Goal: Task Accomplishment & Management: Manage account settings

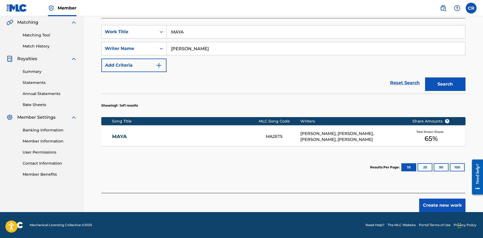
click at [407, 133] on div "Total Known Shares 65 %" at bounding box center [431, 136] width 54 height 16
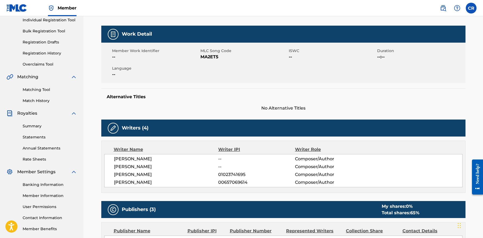
scroll to position [71, 0]
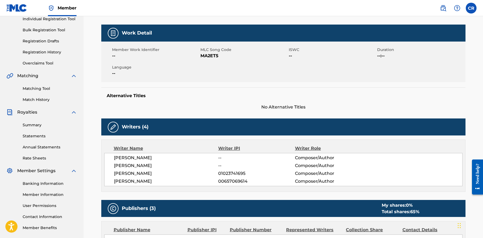
click at [240, 182] on span "00657069614" at bounding box center [256, 181] width 77 height 6
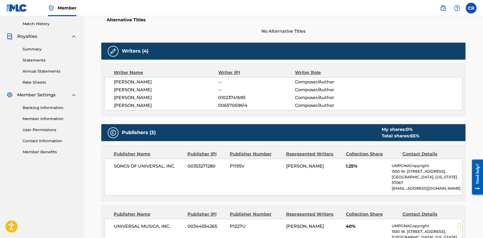
scroll to position [146, 0]
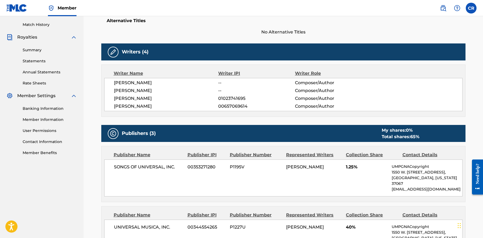
click at [160, 105] on span "[PERSON_NAME]" at bounding box center [166, 106] width 105 height 6
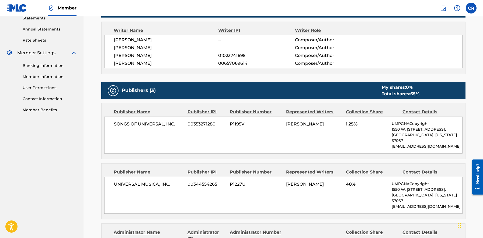
scroll to position [189, 0]
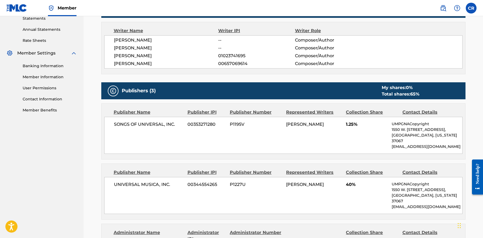
click at [130, 89] on h5 "Publishers (3)" at bounding box center [139, 91] width 34 height 6
click at [160, 90] on div "Publishers (3) My shares: 0 % Total shares: 65 %" at bounding box center [283, 90] width 364 height 17
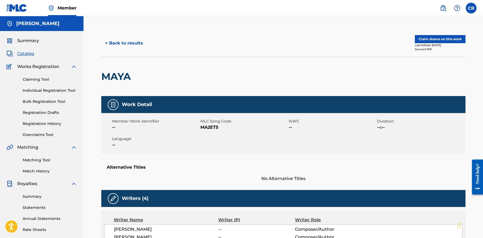
scroll to position [0, 0]
click at [443, 40] on button "Claim shares on this work" at bounding box center [440, 39] width 51 height 8
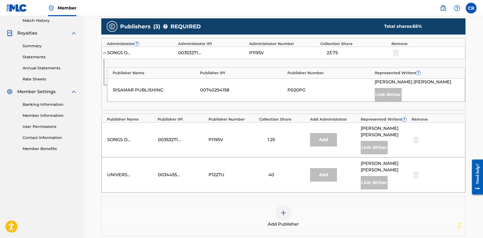
scroll to position [173, 0]
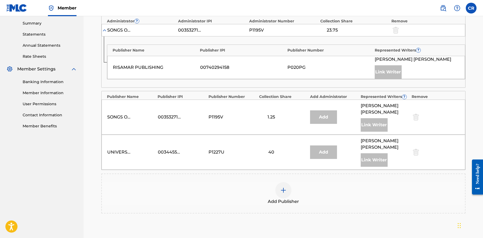
click at [285, 187] on img at bounding box center [283, 190] width 6 height 6
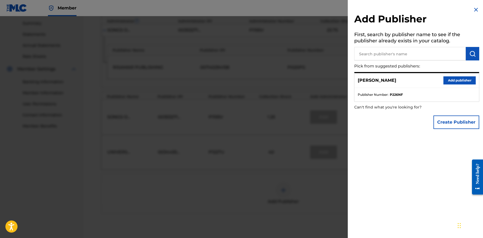
click at [381, 53] on input "text" at bounding box center [410, 53] width 112 height 13
paste input "MUCHA MÚSICA"
type input "MUCHA MÚSICA"
click at [450, 80] on button "Add publisher" at bounding box center [460, 80] width 32 height 8
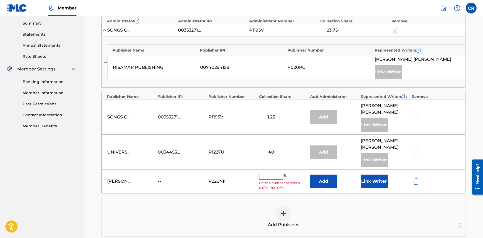
click at [321, 174] on button "Add" at bounding box center [323, 180] width 27 height 13
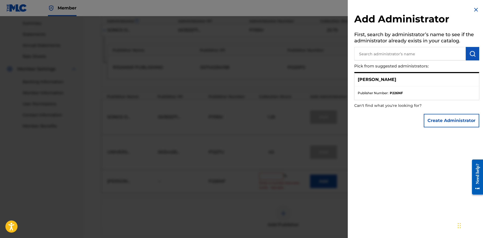
click at [403, 118] on div "Create Administrator" at bounding box center [416, 120] width 125 height 19
click at [432, 119] on button "Create Administrator" at bounding box center [452, 120] width 56 height 13
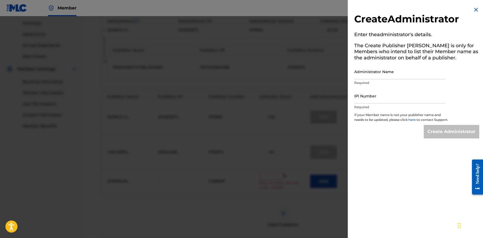
click at [372, 101] on input "IPI Number" at bounding box center [399, 95] width 91 height 15
paste input "1309007094"
type input "1309007094"
click at [387, 75] on input "Administrator Name" at bounding box center [399, 71] width 91 height 15
paste input "MUCHA MÚSICA"
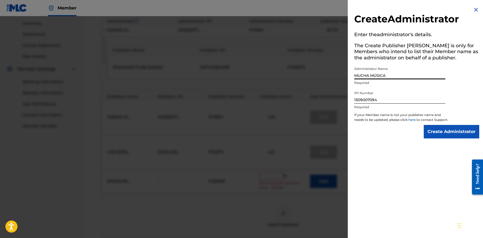
type input "MUCHA MÚSICA"
click at [429, 136] on input "Create Administrator" at bounding box center [452, 131] width 56 height 13
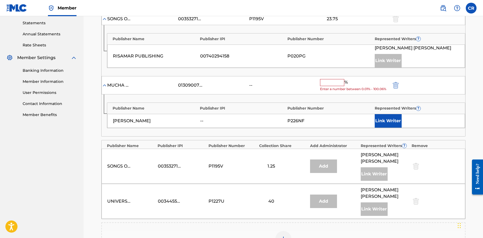
scroll to position [187, 0]
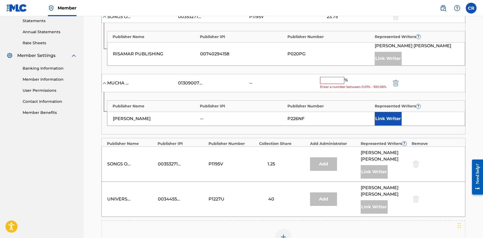
click at [212, 118] on div "--" at bounding box center [242, 118] width 85 height 6
click at [195, 86] on div "MUCHA MÚSICA 01309007094 -- % Enter a number between 0.01% - 100.06%" at bounding box center [284, 83] width 364 height 19
click at [196, 82] on div "01309007094" at bounding box center [190, 83] width 24 height 6
click at [328, 81] on input "text" at bounding box center [332, 80] width 24 height 7
paste input "40"
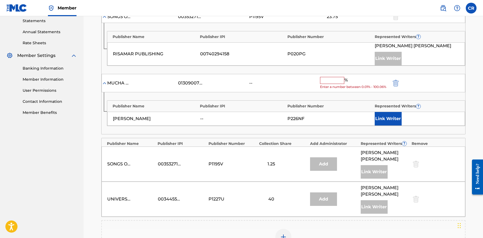
type input "40"
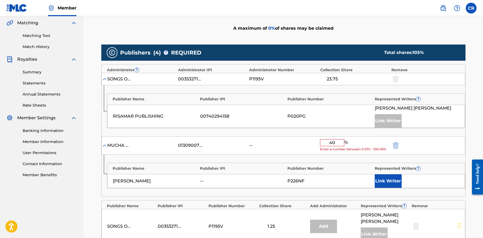
scroll to position [123, 0]
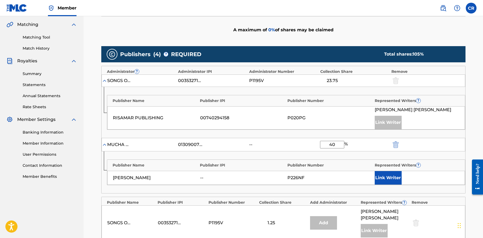
click at [319, 112] on div "RISAMAR PUBLISHING 00740294158 P020PG [PERSON_NAME] Link Writer" at bounding box center [286, 117] width 358 height 23
click at [104, 146] on img at bounding box center [104, 144] width 5 height 5
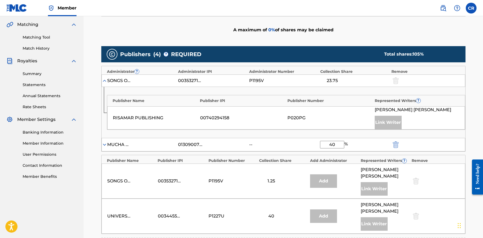
click at [104, 146] on img at bounding box center [104, 144] width 5 height 5
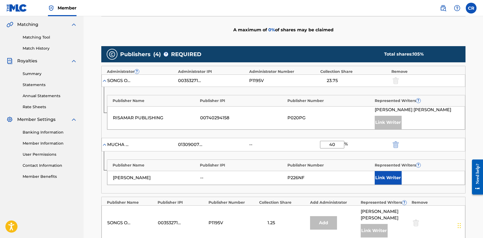
click at [104, 146] on img at bounding box center [104, 144] width 5 height 5
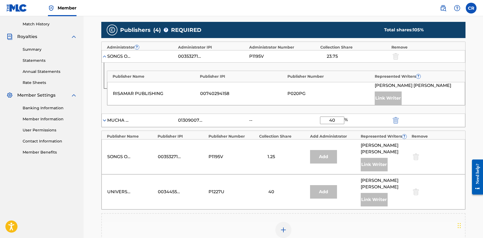
scroll to position [146, 0]
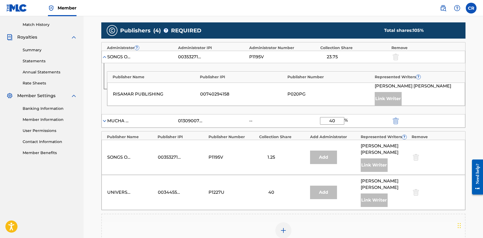
click at [104, 120] on img at bounding box center [104, 120] width 5 height 5
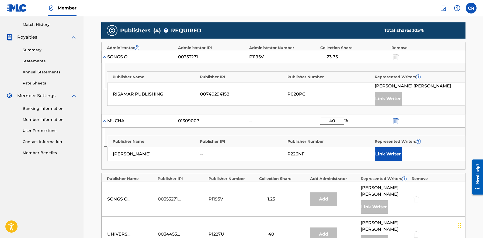
click at [199, 144] on div "Publisher Name Publisher IPI Publisher Number Represented Writers ? [PERSON_NAM…" at bounding box center [286, 149] width 359 height 26
click at [205, 142] on div "Publisher IPI" at bounding box center [242, 142] width 85 height 6
click at [207, 140] on div "Publisher IPI" at bounding box center [242, 142] width 85 height 6
click at [304, 142] on div "Publisher Number" at bounding box center [330, 142] width 85 height 6
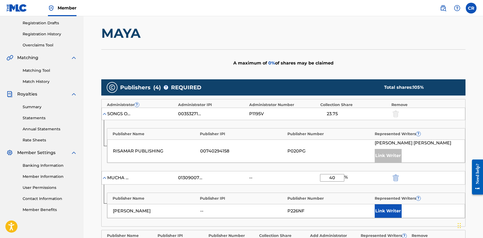
scroll to position [90, 0]
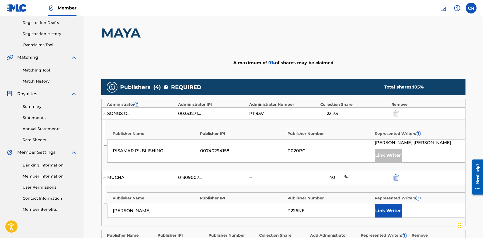
click at [334, 174] on input "40" at bounding box center [332, 178] width 24 height 8
click at [254, 172] on div "MUCHA MÚSICA 01309007094 -- 40 %" at bounding box center [284, 177] width 364 height 13
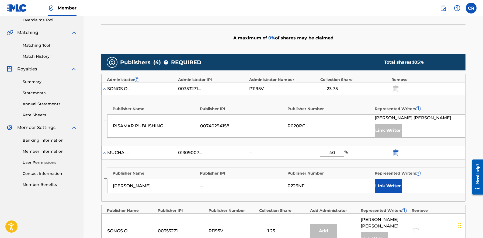
scroll to position [115, 0]
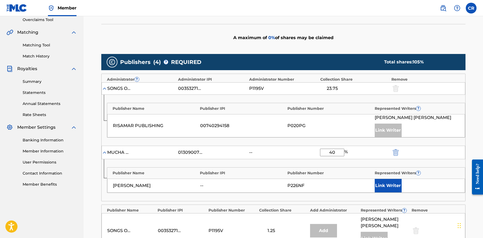
click at [381, 183] on button "Link Writer" at bounding box center [388, 185] width 27 height 13
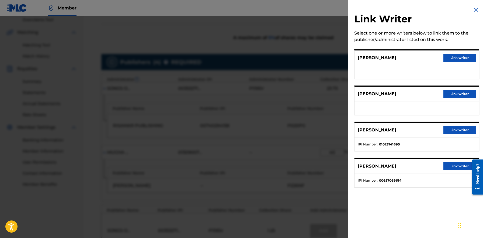
click at [438, 39] on div "Select one or more writers below to link them to the publisher/administrator li…" at bounding box center [416, 36] width 125 height 13
click at [475, 9] on img at bounding box center [476, 9] width 6 height 6
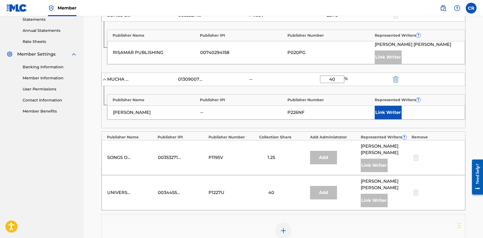
scroll to position [196, 0]
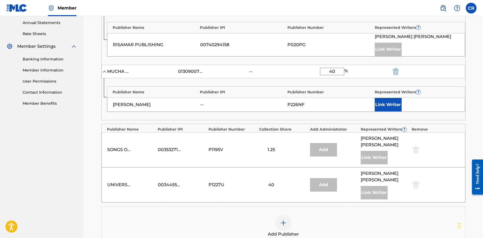
click at [294, 104] on div "P226NF" at bounding box center [330, 104] width 85 height 6
click at [314, 98] on div "[PERSON_NAME] -- P226NF Link Writer" at bounding box center [286, 105] width 358 height 14
click at [284, 219] on img at bounding box center [283, 222] width 6 height 6
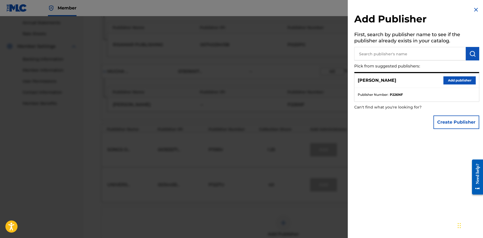
click at [452, 119] on button "Create Publisher" at bounding box center [457, 121] width 46 height 13
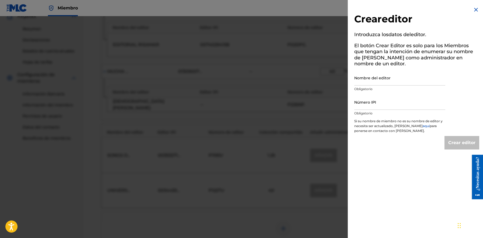
click at [474, 10] on img at bounding box center [476, 9] width 6 height 6
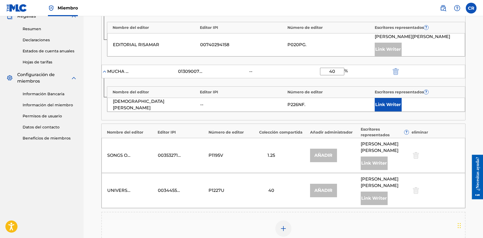
click at [429, 90] on span "?" at bounding box center [426, 91] width 5 height 5
click at [389, 99] on button "Link Writer" at bounding box center [388, 104] width 27 height 13
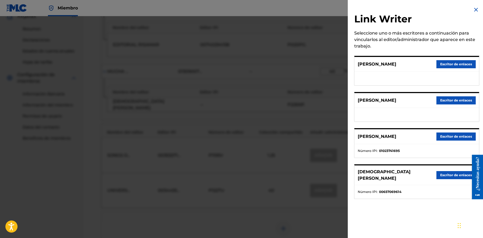
click at [475, 7] on img at bounding box center [476, 9] width 6 height 6
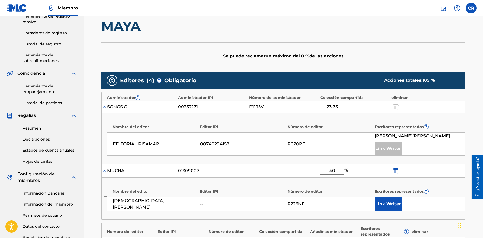
scroll to position [92, 0]
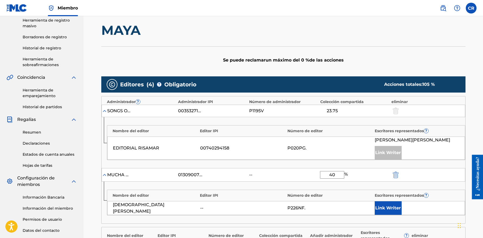
click at [104, 109] on img at bounding box center [104, 110] width 5 height 5
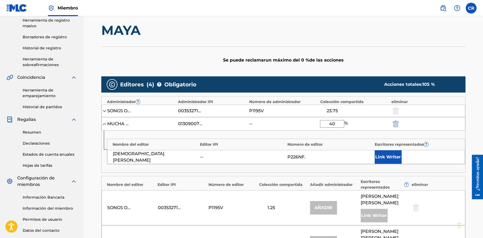
click at [104, 122] on img at bounding box center [104, 123] width 5 height 5
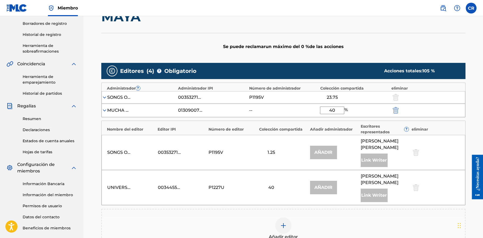
scroll to position [106, 0]
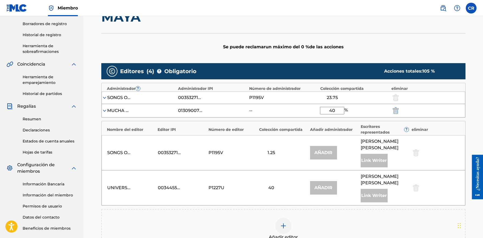
click at [104, 97] on img at bounding box center [104, 97] width 5 height 5
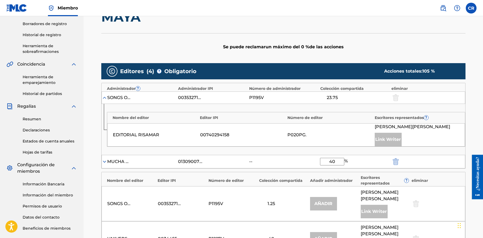
click at [104, 97] on img at bounding box center [104, 97] width 5 height 5
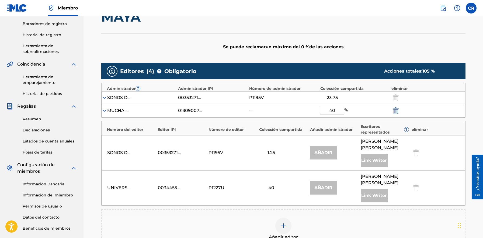
click at [103, 110] on img at bounding box center [104, 110] width 5 height 5
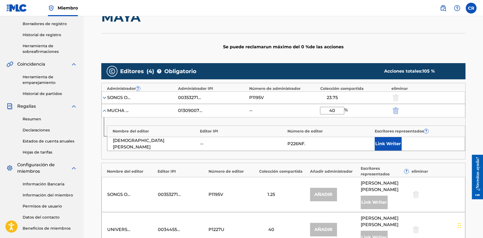
click at [395, 109] on img "submit" at bounding box center [396, 110] width 6 height 6
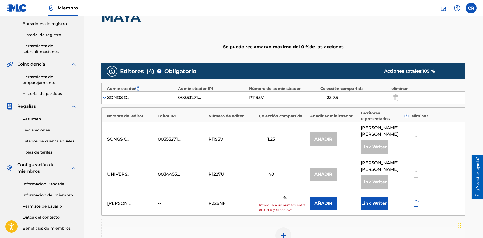
click at [104, 98] on img at bounding box center [104, 97] width 5 height 5
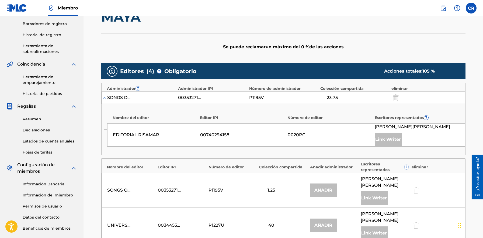
click at [104, 98] on img at bounding box center [104, 97] width 5 height 5
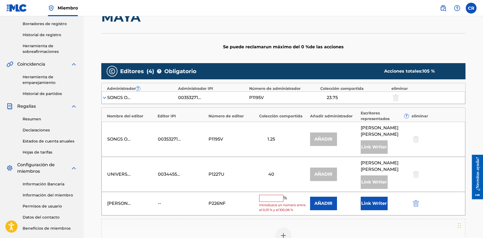
click at [273, 195] on input "text" at bounding box center [271, 198] width 24 height 7
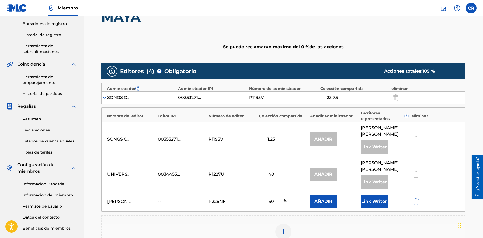
type input "50"
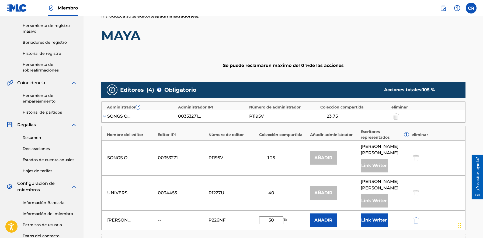
scroll to position [88, 0]
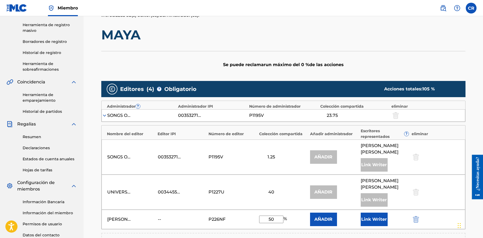
click at [252, 209] on div "[PERSON_NAME] -- P226NF 50 % AÑADIR Link Writer" at bounding box center [284, 218] width 364 height 19
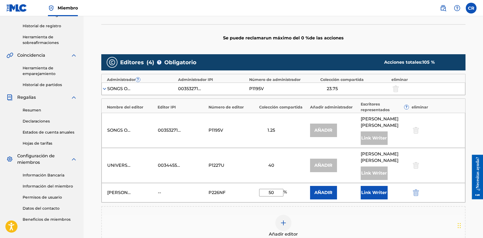
scroll to position [115, 0]
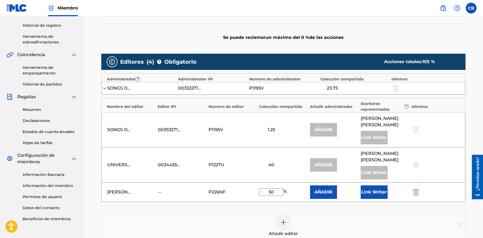
click at [284, 219] on img at bounding box center [283, 222] width 6 height 6
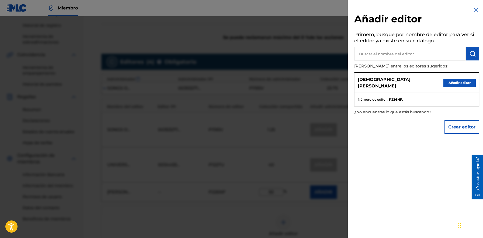
click at [451, 80] on button "Añadir editor" at bounding box center [460, 83] width 32 height 8
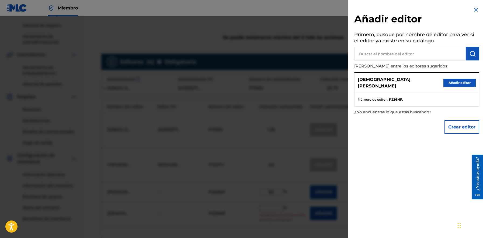
click at [454, 81] on button "Añadir editor" at bounding box center [460, 83] width 32 height 8
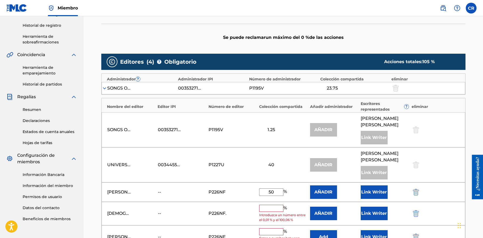
type input "[PERSON_NAME]"
type input "P226NF"
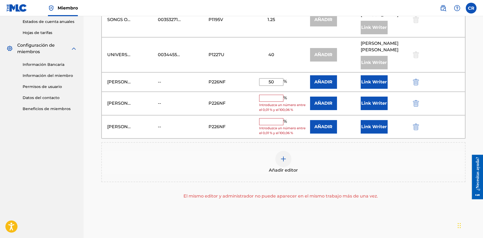
scroll to position [225, 0]
click at [417, 124] on img "submit" at bounding box center [416, 127] width 6 height 6
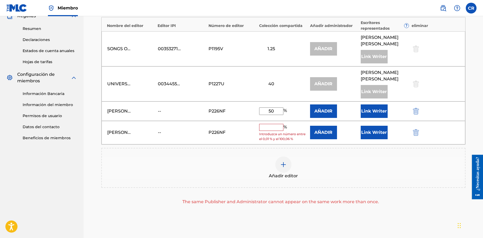
scroll to position [193, 0]
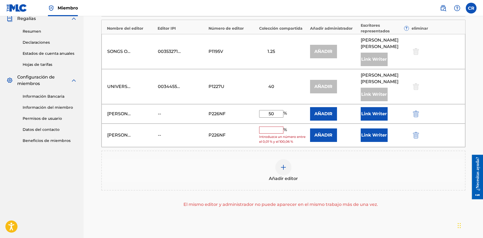
click at [226, 159] on div "Añadir editor" at bounding box center [283, 170] width 363 height 23
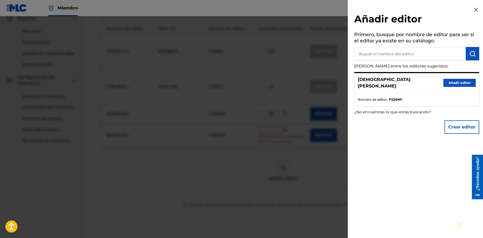
click at [359, 157] on div "Añadir editor Primero, busque por nombre de editor para ver si el editor ya exi…" at bounding box center [417, 119] width 138 height 238
click at [473, 9] on img at bounding box center [476, 9] width 6 height 6
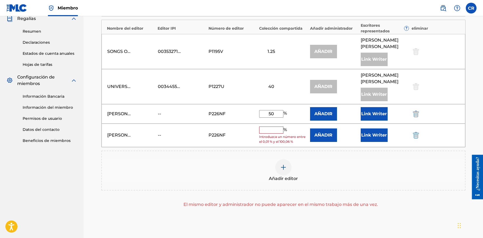
click at [277, 110] on input "50" at bounding box center [271, 114] width 24 height 8
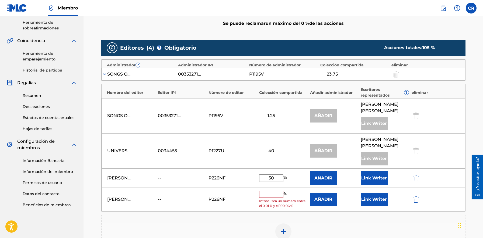
scroll to position [129, 0]
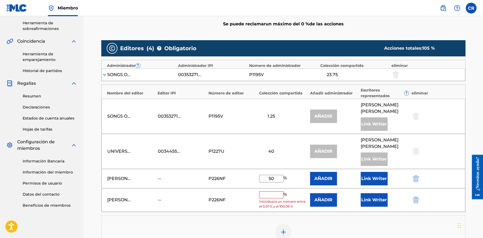
click at [106, 74] on img at bounding box center [104, 74] width 5 height 5
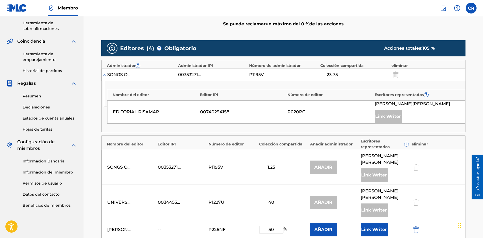
click at [262, 92] on div "Editor IPI" at bounding box center [242, 95] width 85 height 6
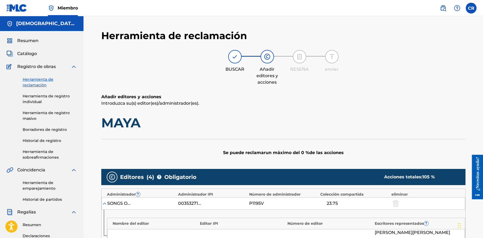
scroll to position [0, 0]
click at [239, 58] on div at bounding box center [234, 56] width 13 height 13
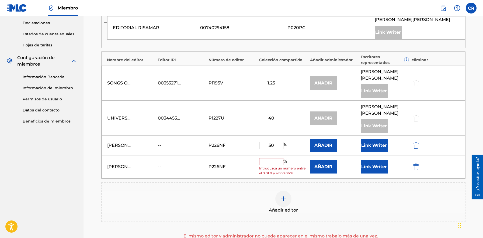
scroll to position [222, 0]
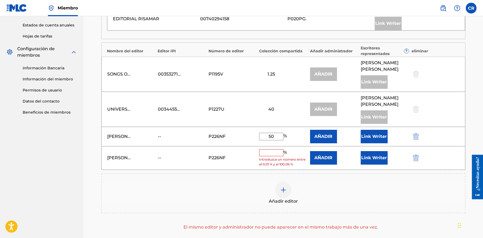
click at [416, 154] on img "submit" at bounding box center [416, 157] width 6 height 6
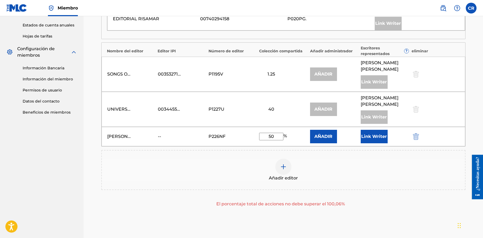
click at [264, 133] on input "50" at bounding box center [271, 137] width 24 height 8
click at [237, 133] on div "P226NF" at bounding box center [233, 136] width 48 height 6
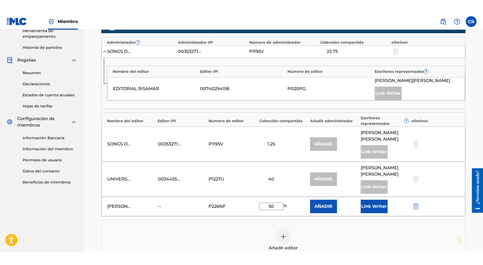
scroll to position [166, 0]
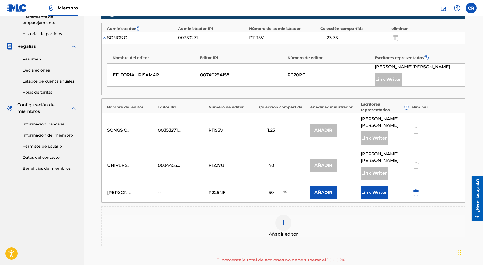
click at [159, 189] on div "--" at bounding box center [170, 192] width 24 height 6
click at [161, 189] on div "--" at bounding box center [170, 192] width 24 height 6
click at [164, 189] on div "--" at bounding box center [170, 192] width 24 height 6
click at [161, 189] on div "--" at bounding box center [170, 192] width 24 height 6
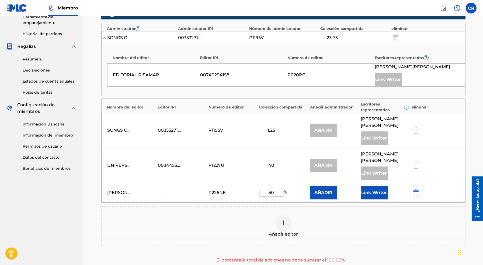
click at [161, 189] on div "--" at bounding box center [170, 192] width 24 height 6
click at [320, 186] on button "AÑADIR" at bounding box center [323, 192] width 27 height 13
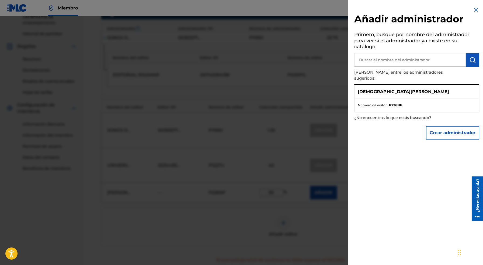
click at [475, 10] on img at bounding box center [476, 9] width 6 height 6
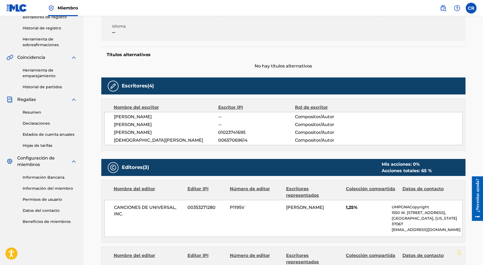
scroll to position [116, 0]
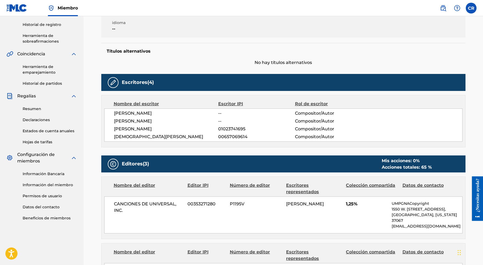
click at [113, 82] on img at bounding box center [113, 82] width 6 height 6
click at [132, 84] on h5 "Escritores (4)" at bounding box center [138, 82] width 32 height 6
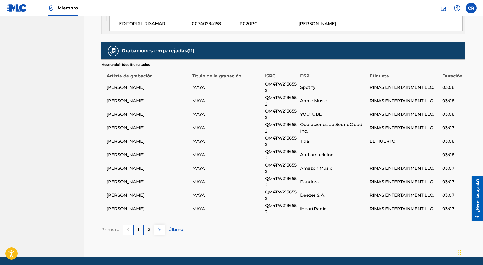
scroll to position [483, 0]
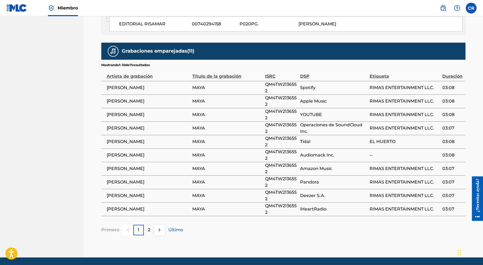
click at [157, 226] on img at bounding box center [159, 229] width 6 height 6
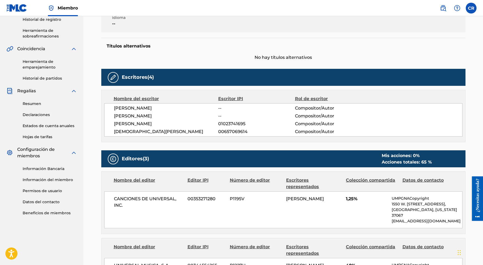
scroll to position [120, 0]
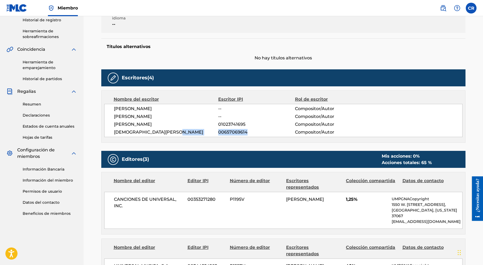
drag, startPoint x: 216, startPoint y: 130, endPoint x: 247, endPoint y: 132, distance: 31.6
click at [247, 132] on div "[PERSON_NAME] 00657069614 Compositor/Autor" at bounding box center [288, 132] width 349 height 6
copy div "00657069614"
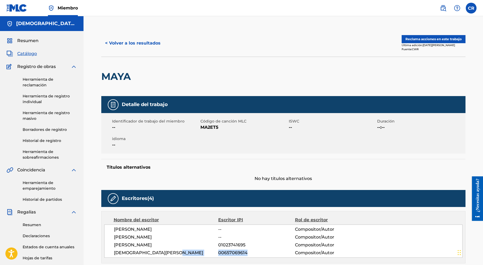
scroll to position [0, 0]
click at [426, 39] on button "Reclama acciones en este trabajo" at bounding box center [434, 39] width 64 height 8
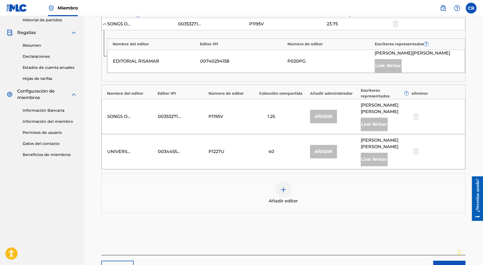
scroll to position [180, 0]
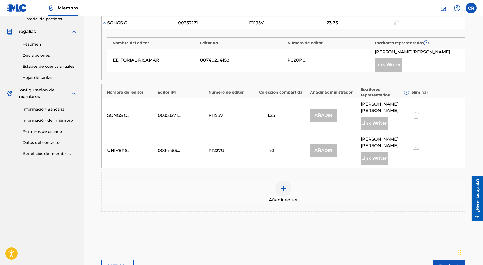
click at [284, 180] on div at bounding box center [283, 188] width 16 height 16
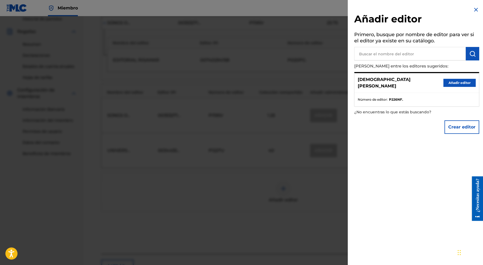
click at [456, 81] on button "Añadir editor" at bounding box center [460, 83] width 32 height 8
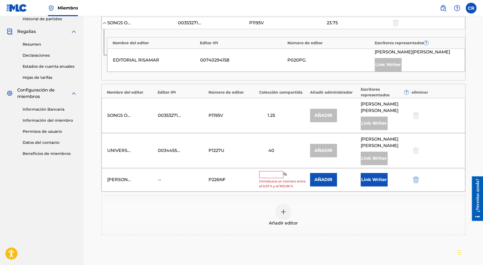
click at [271, 171] on input "text" at bounding box center [271, 174] width 24 height 7
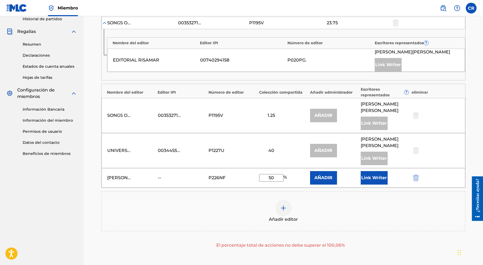
type input "50"
click at [242, 168] on div "[PERSON_NAME] -- P226NF 50 % AÑADIR Link Writer" at bounding box center [284, 177] width 364 height 19
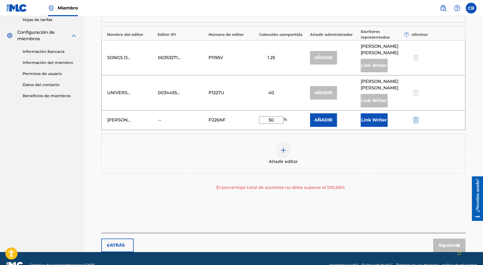
scroll to position [238, 0]
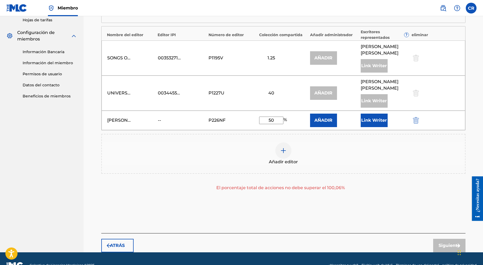
click at [451, 237] on div "Siguiente" at bounding box center [449, 245] width 32 height 13
click at [449, 237] on div "Siguiente" at bounding box center [449, 245] width 32 height 13
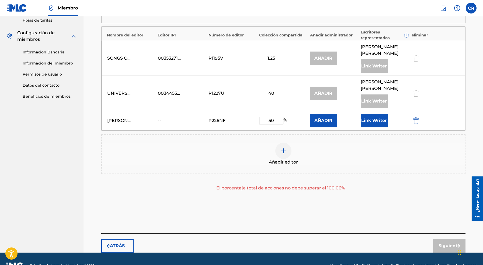
click at [320, 114] on button "AÑADIR" at bounding box center [323, 120] width 27 height 13
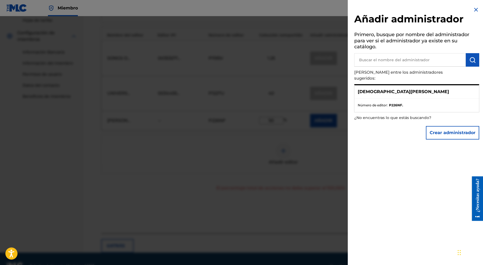
click at [449, 129] on button "Crear administrador" at bounding box center [452, 132] width 53 height 13
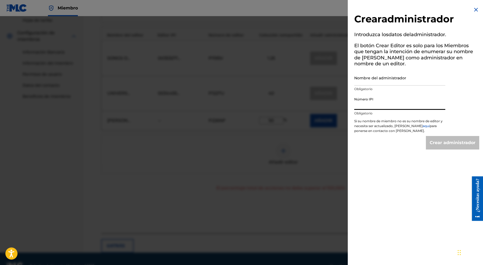
paste input "1309007094"
type input "1309007094"
type input "Create Administrator"
type input "1309007094"
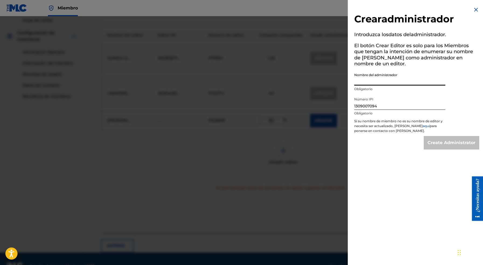
click at [384, 82] on input "Nombre del administrador" at bounding box center [399, 77] width 91 height 15
paste input "MUCHA MÚSICA"
type input "MUCHA MÚSICA"
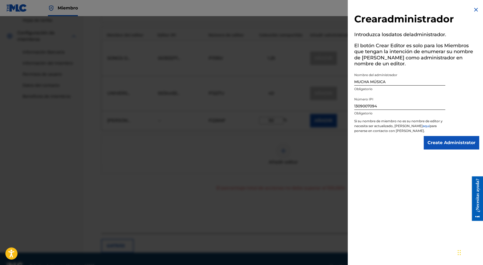
click at [435, 142] on input "Create Administrator" at bounding box center [452, 142] width 56 height 13
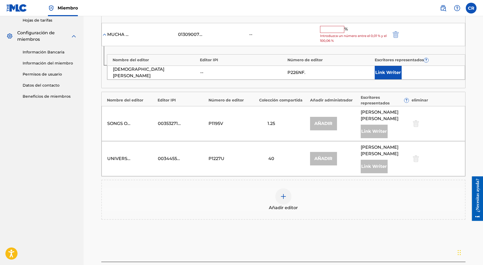
click at [323, 27] on input "text" at bounding box center [332, 29] width 24 height 7
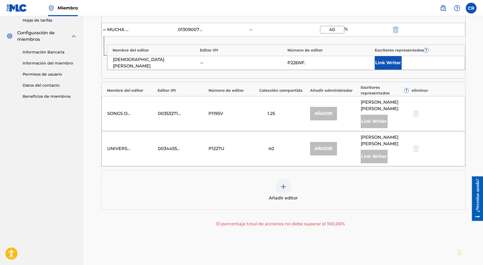
click at [297, 27] on div "--" at bounding box center [283, 29] width 68 height 6
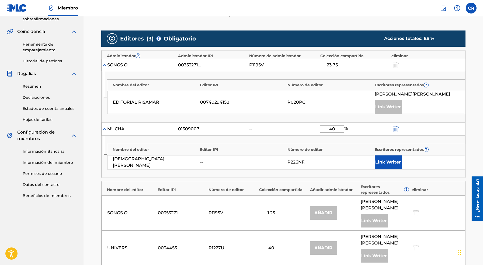
scroll to position [138, 0]
click at [377, 160] on button "Link Writer" at bounding box center [388, 161] width 27 height 13
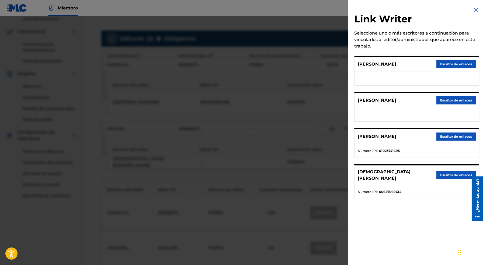
click at [450, 62] on button "Escritor de enlaces" at bounding box center [456, 64] width 39 height 8
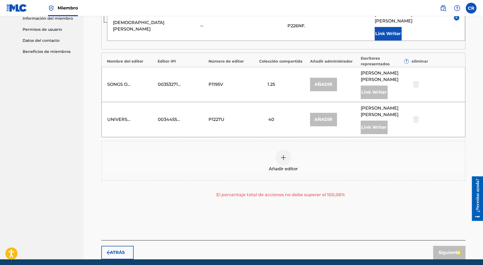
scroll to position [282, 0]
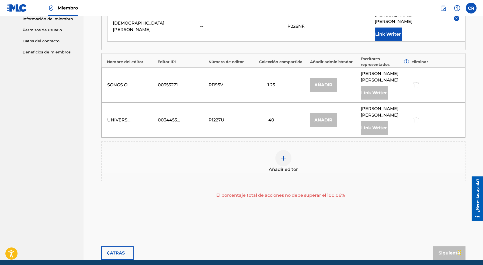
click at [450, 237] on div "Siguiente" at bounding box center [449, 252] width 32 height 13
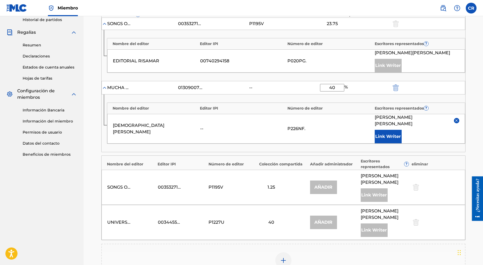
scroll to position [179, 0]
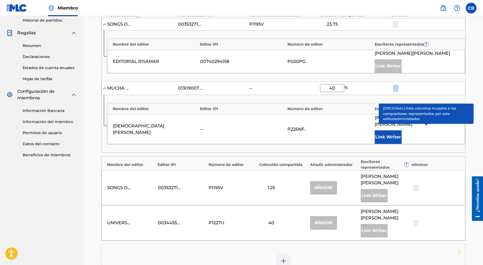
click at [427, 107] on span "?" at bounding box center [426, 108] width 4 height 4
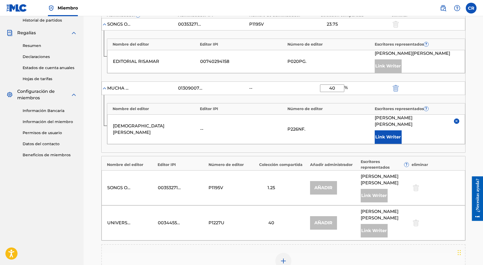
click at [383, 130] on button "Link Writer" at bounding box center [388, 136] width 27 height 13
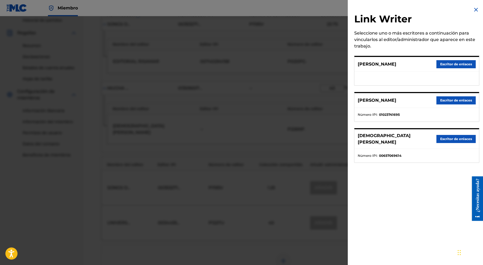
click at [476, 9] on img at bounding box center [476, 9] width 6 height 6
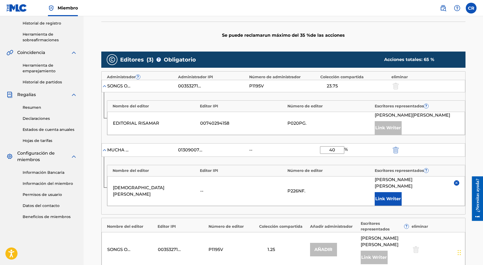
scroll to position [116, 0]
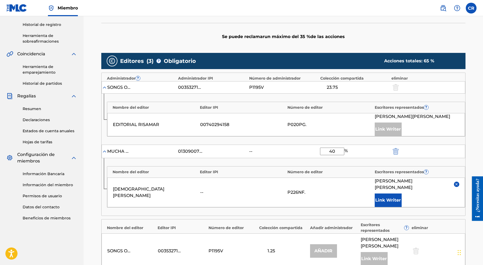
click at [336, 149] on input "40" at bounding box center [332, 151] width 24 height 8
type input "4"
type input "35"
click at [322, 189] on div "P226NF." at bounding box center [330, 192] width 85 height 6
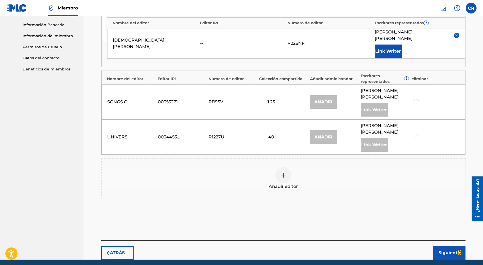
scroll to position [264, 0]
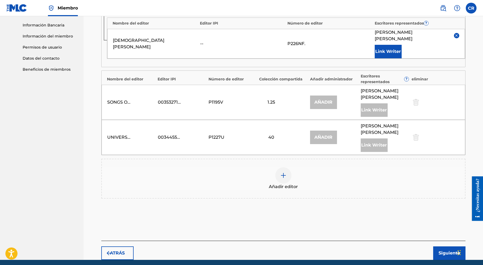
click at [457, 33] on img at bounding box center [457, 35] width 4 height 4
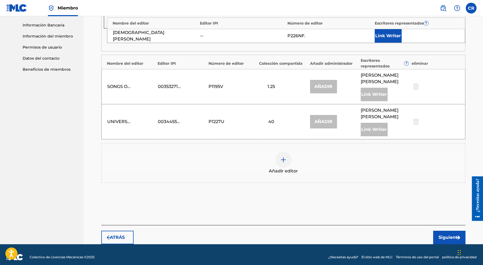
scroll to position [255, 0]
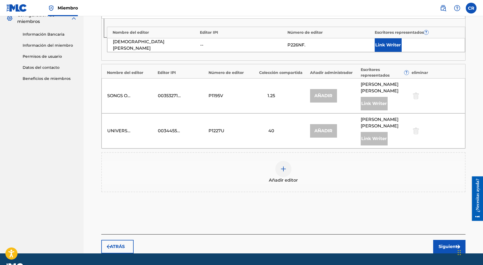
click at [443, 237] on button "Siguiente" at bounding box center [449, 246] width 32 height 13
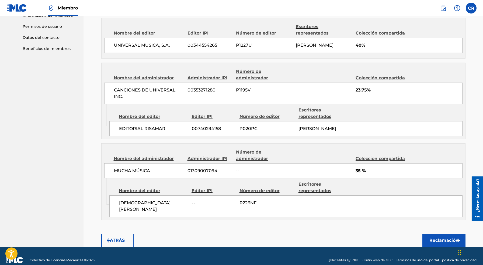
scroll to position [285, 0]
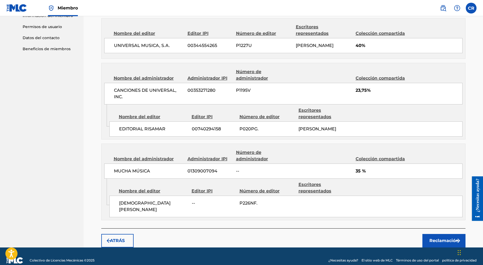
click at [126, 234] on button "ATRÁS" at bounding box center [117, 240] width 32 height 13
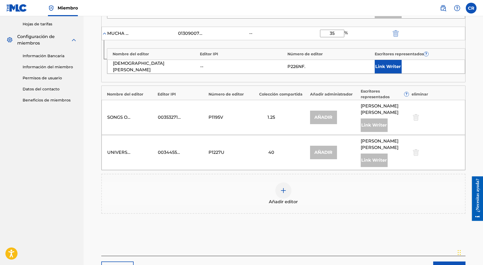
scroll to position [233, 0]
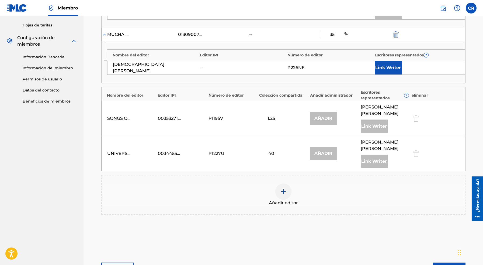
click at [194, 35] on div "01309007094" at bounding box center [190, 34] width 24 height 6
click at [259, 31] on div "MUCHA MÚSICA 01309007094 -- 35 %" at bounding box center [284, 34] width 364 height 13
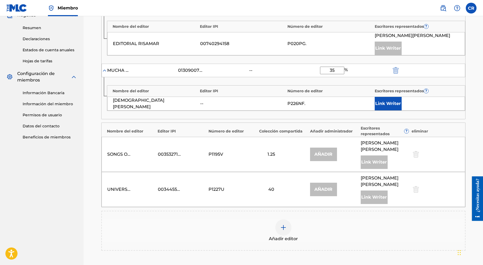
scroll to position [195, 0]
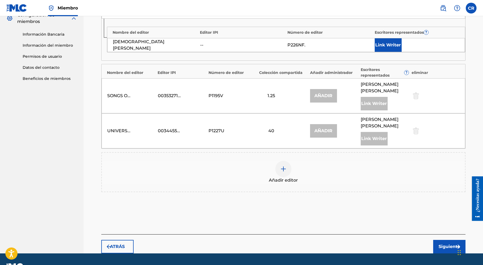
click at [440, 237] on button "Siguiente" at bounding box center [449, 246] width 32 height 13
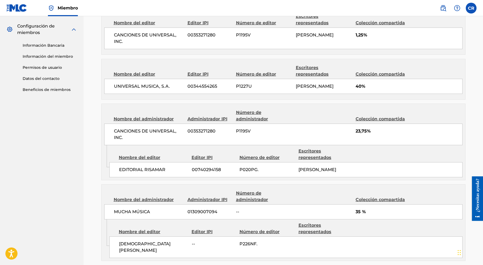
scroll to position [243, 0]
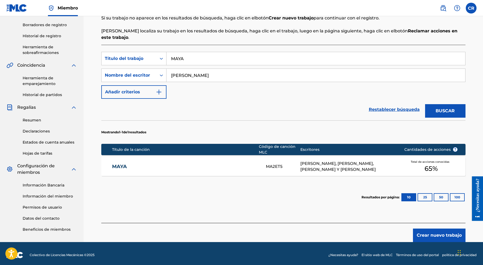
scroll to position [104, 0]
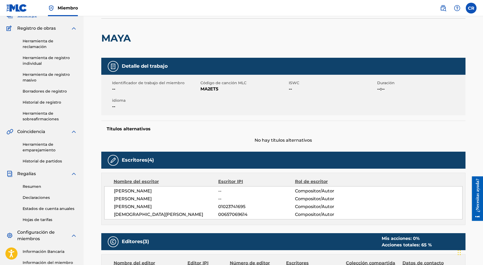
scroll to position [40, 0]
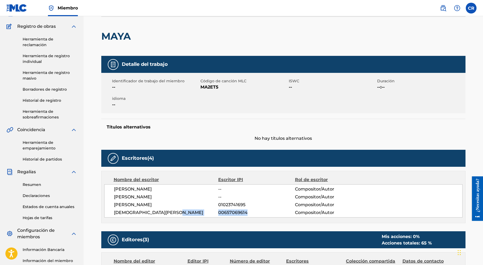
drag, startPoint x: 218, startPoint y: 213, endPoint x: 248, endPoint y: 213, distance: 29.7
click at [247, 213] on div "[PERSON_NAME] 00657069614 Compositor/Autor" at bounding box center [288, 212] width 349 height 6
click at [223, 209] on span "00657069614" at bounding box center [256, 212] width 77 height 6
click at [201, 192] on div "[PERSON_NAME] -- Compositor/Autor [PERSON_NAME] -- Compositor/Autor [PERSON_NAM…" at bounding box center [283, 200] width 359 height 33
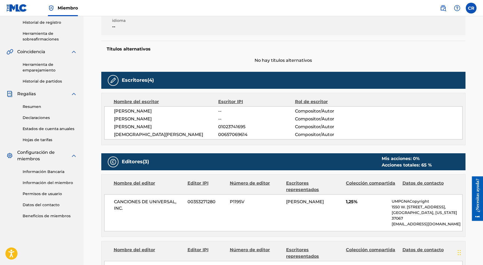
scroll to position [159, 0]
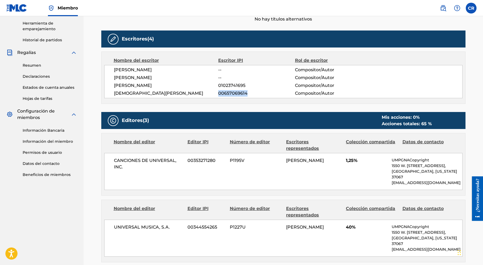
drag, startPoint x: 218, startPoint y: 91, endPoint x: 245, endPoint y: 94, distance: 26.9
click at [251, 94] on span "00657069614" at bounding box center [256, 93] width 77 height 6
copy span "00657069614"
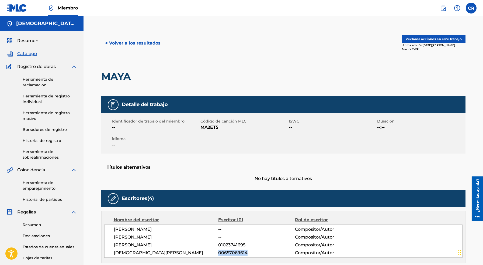
scroll to position [0, 0]
click at [423, 39] on button "Reclama acciones en este trabajo" at bounding box center [434, 39] width 64 height 8
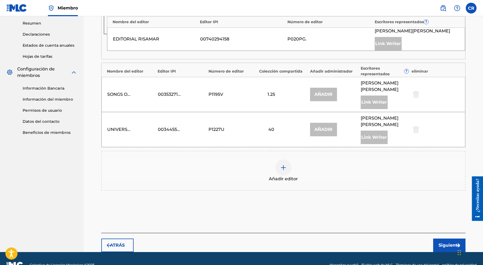
scroll to position [201, 0]
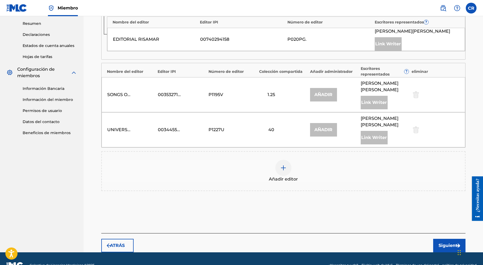
click at [287, 160] on div at bounding box center [283, 168] width 16 height 16
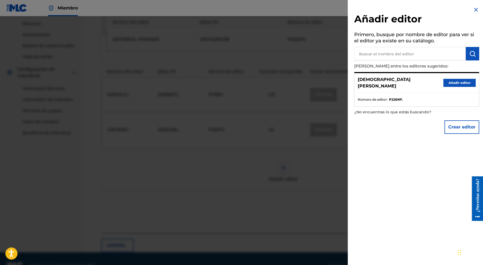
click at [447, 79] on button "Añadir editor" at bounding box center [460, 83] width 32 height 8
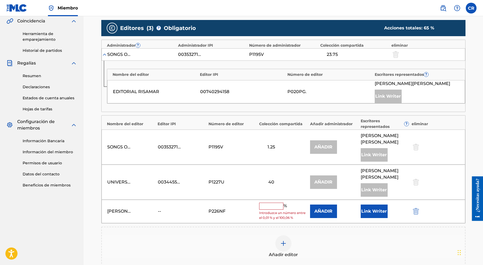
scroll to position [148, 0]
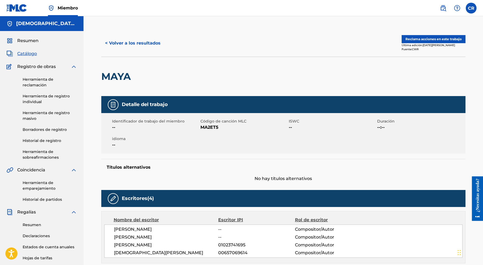
click at [433, 37] on button "Reclama acciones en este trabajo" at bounding box center [434, 39] width 64 height 8
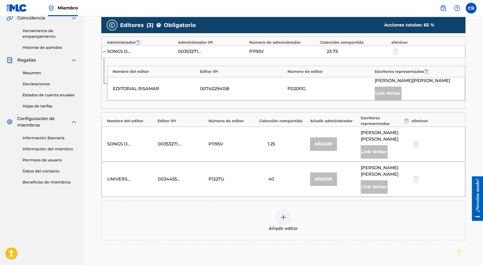
scroll to position [151, 0]
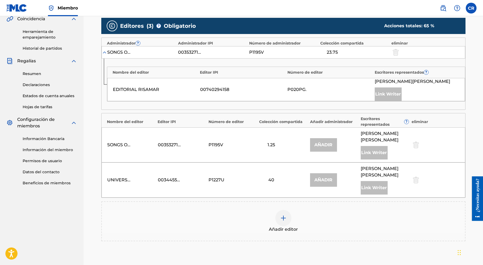
click at [106, 52] on img at bounding box center [104, 52] width 5 height 5
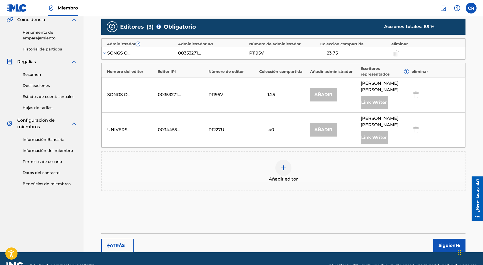
click at [106, 52] on img at bounding box center [104, 52] width 5 height 5
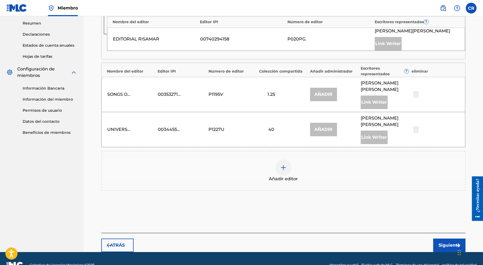
scroll to position [201, 0]
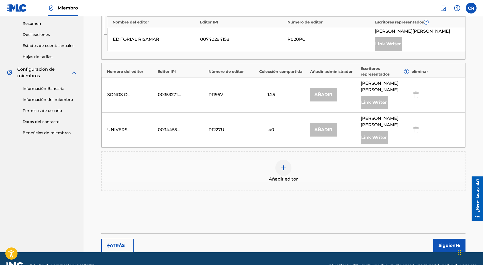
click at [440, 237] on button "Siguiente" at bounding box center [449, 245] width 32 height 13
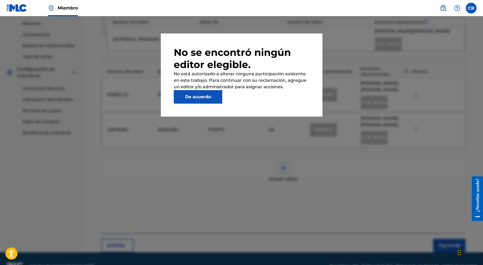
click at [182, 102] on button "De acuerdo" at bounding box center [198, 96] width 49 height 13
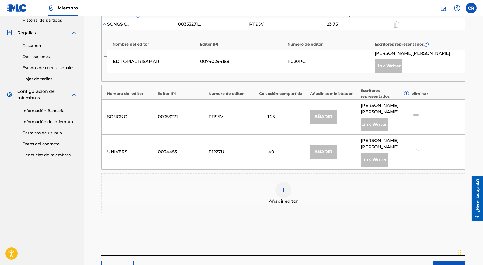
scroll to position [179, 0]
click at [287, 182] on div at bounding box center [283, 190] width 16 height 16
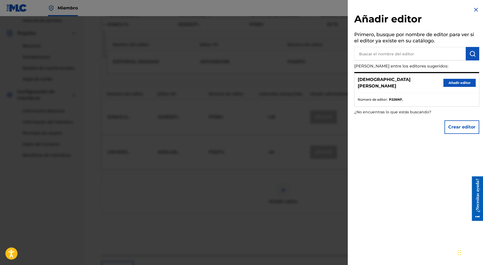
click at [453, 126] on button "Crear editor" at bounding box center [462, 126] width 35 height 13
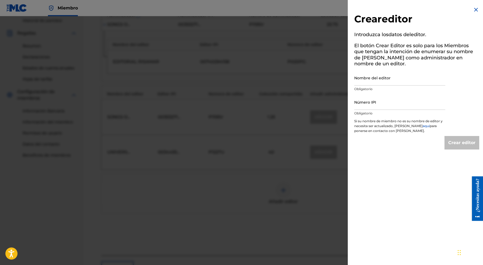
click at [386, 105] on input "Número IPI" at bounding box center [399, 101] width 91 height 15
click at [423, 125] on link "aquí" at bounding box center [426, 126] width 7 height 4
paste input "00657069614"
type input "00657069614"
click at [361, 81] on input "Nombre del editor" at bounding box center [399, 77] width 91 height 15
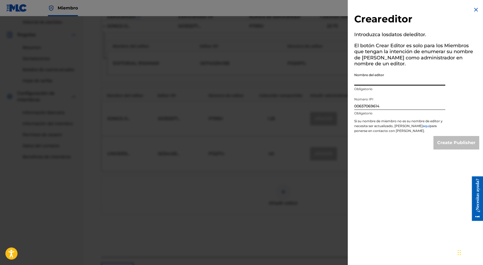
scroll to position [177, 0]
type input "[DEMOGRAPHIC_DATA][PERSON_NAME]"
click at [451, 140] on input "Create Publisher" at bounding box center [457, 142] width 46 height 13
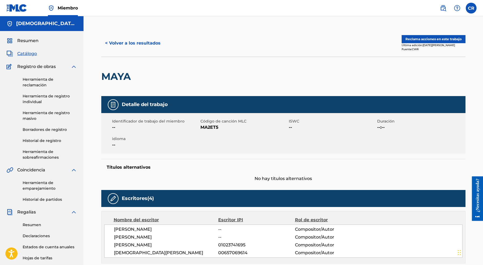
click at [419, 43] on button "Reclama acciones en este trabajo" at bounding box center [434, 39] width 64 height 8
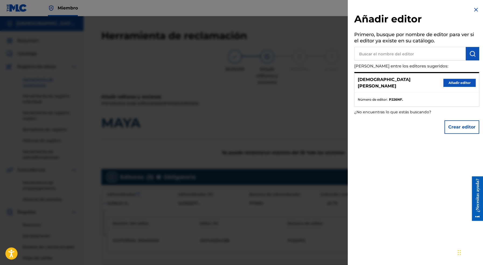
click at [446, 80] on button "Añadir editor" at bounding box center [460, 83] width 32 height 8
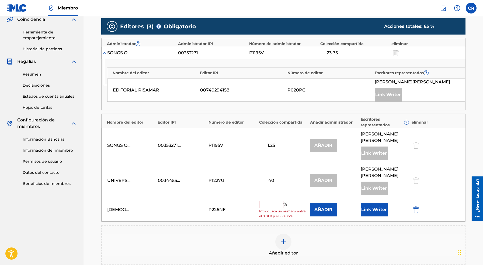
scroll to position [151, 0]
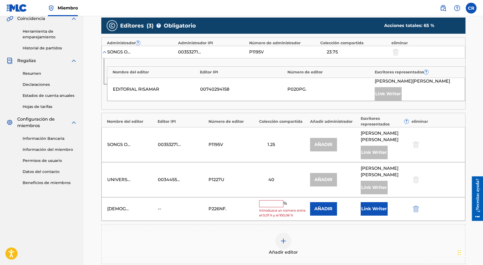
click at [273, 200] on input "text" at bounding box center [271, 203] width 24 height 7
click at [271, 200] on input "text" at bounding box center [271, 203] width 24 height 7
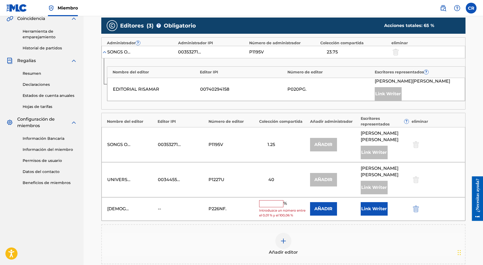
type input "[PERSON_NAME]"
type input "P226NF"
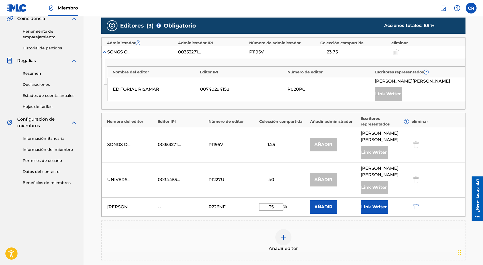
click at [270, 176] on div "40" at bounding box center [271, 179] width 24 height 6
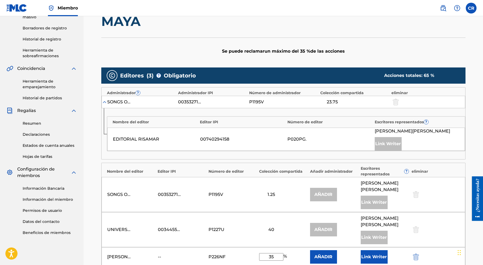
scroll to position [110, 0]
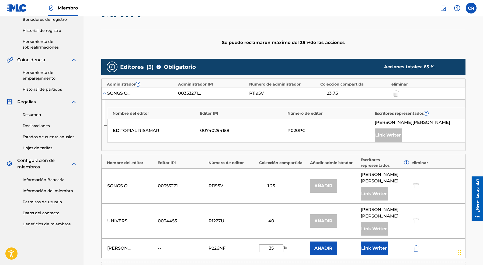
click at [277, 237] on input "35" at bounding box center [271, 248] width 24 height 8
type input "3"
click at [296, 237] on div "50 %" at bounding box center [283, 248] width 48 height 8
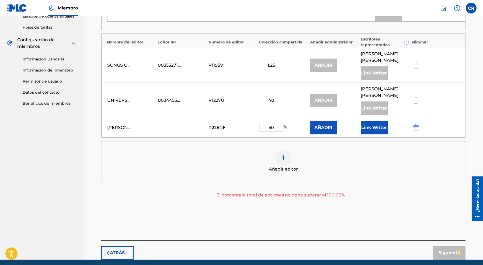
scroll to position [228, 0]
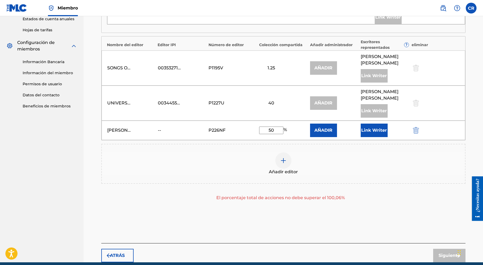
click at [273, 126] on input "50" at bounding box center [271, 130] width 24 height 8
type input "5"
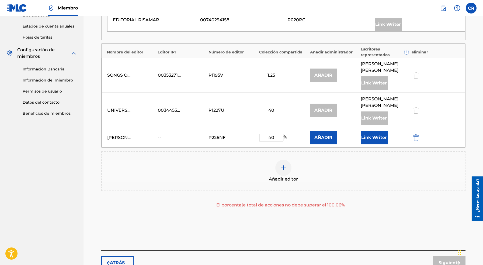
click at [278, 113] on div "UNIVERSAL MUSICA, INC. 00344554265 P1227U 40 AÑADIR [PERSON_NAME] Link Writer" at bounding box center [284, 110] width 364 height 35
click at [274, 134] on input "40" at bounding box center [271, 138] width 24 height 8
type input "4"
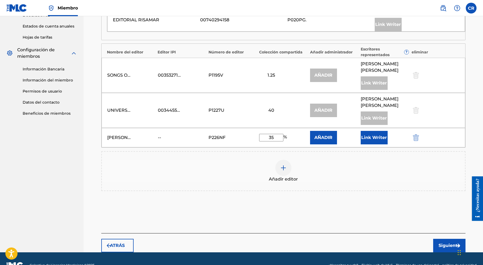
type input "35"
click at [281, 128] on div "[PERSON_NAME] -- P226NF 35 % AÑADIR Link Writer" at bounding box center [284, 137] width 364 height 19
click at [319, 131] on button "AÑADIR" at bounding box center [323, 137] width 27 height 13
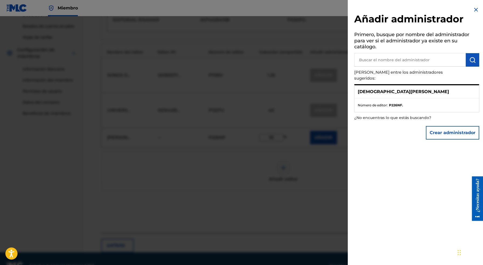
click at [430, 126] on button "Crear administrador" at bounding box center [452, 132] width 53 height 13
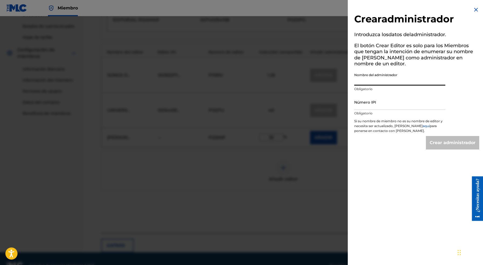
click at [365, 80] on input "Nombre del administrador" at bounding box center [399, 77] width 91 height 15
paste input "MUCHA MÚSICA"
type input "MUCHA MÚSICA"
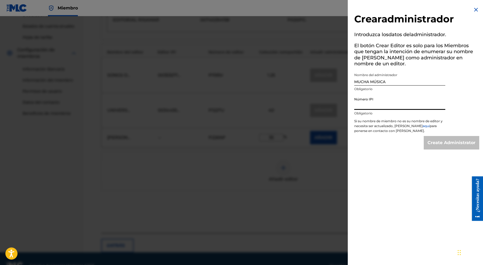
click at [363, 106] on input "Número IPI" at bounding box center [399, 101] width 91 height 15
paste input "1309007094"
type input "1309007094"
click at [451, 144] on input "Create Administrator" at bounding box center [452, 142] width 56 height 13
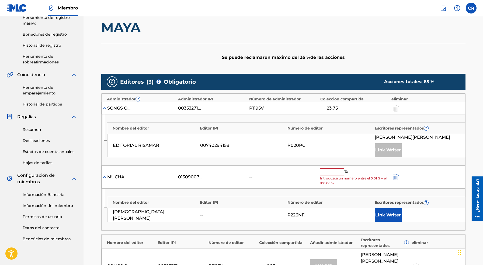
scroll to position [95, 0]
click at [334, 171] on input "text" at bounding box center [332, 171] width 24 height 7
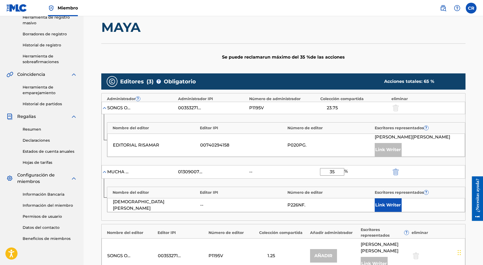
type input "35"
click at [328, 199] on div "[DEMOGRAPHIC_DATA][PERSON_NAME] -- P226NF. Link Writer" at bounding box center [286, 205] width 358 height 14
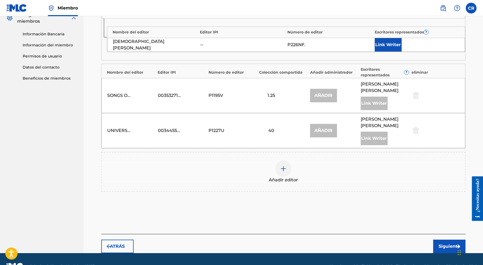
scroll to position [255, 0]
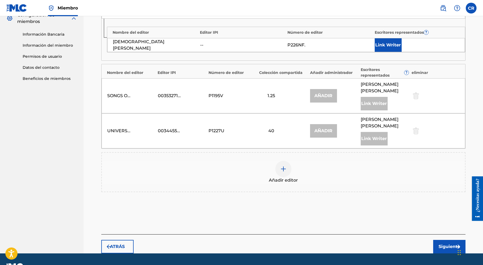
click at [442, 237] on button "Siguiente" at bounding box center [449, 246] width 32 height 13
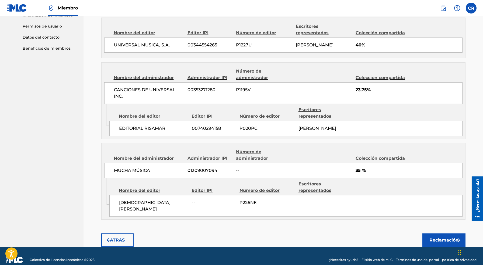
scroll to position [285, 0]
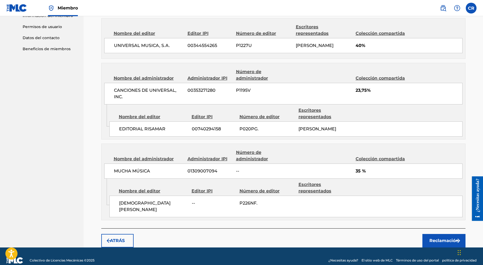
click at [430, 234] on button "Reclamación" at bounding box center [444, 240] width 43 height 13
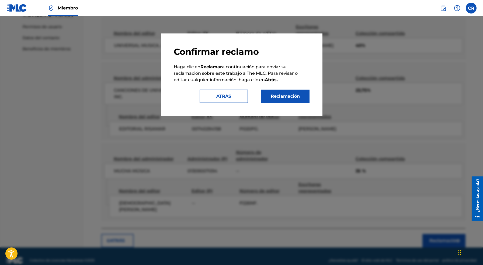
click at [278, 93] on button "Reclamación" at bounding box center [285, 95] width 49 height 13
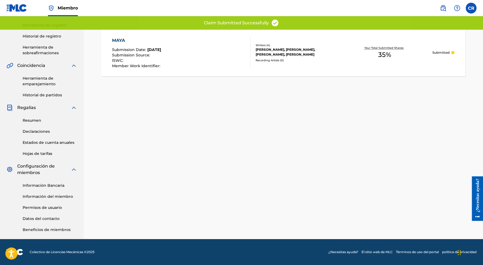
scroll to position [104, 0]
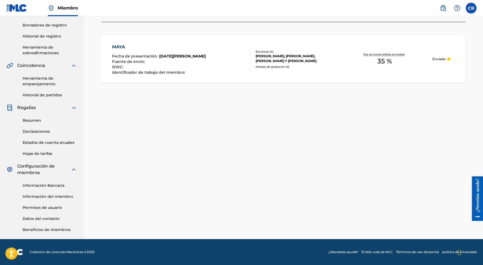
click at [472, 8] on label at bounding box center [471, 8] width 11 height 11
click at [471, 8] on input "CR [PERSON_NAME] [PERSON_NAME][DOMAIN_NAME][EMAIL_ADDRESS][DOMAIN_NAME] Notific…" at bounding box center [471, 8] width 0 height 0
click at [44, 193] on div "Información Bancaria Información del miembro Permisos de usuario Datos del cont…" at bounding box center [41, 204] width 71 height 57
click at [44, 196] on link "Información del miembro" at bounding box center [50, 197] width 54 height 6
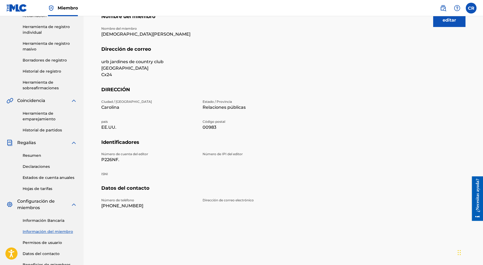
scroll to position [70, 0]
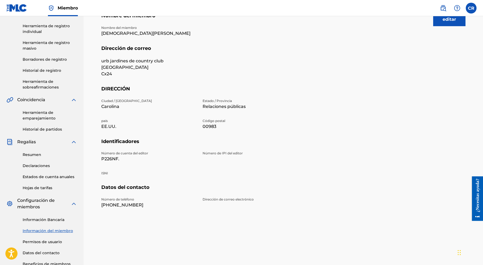
click at [446, 24] on button "editar" at bounding box center [449, 19] width 32 height 13
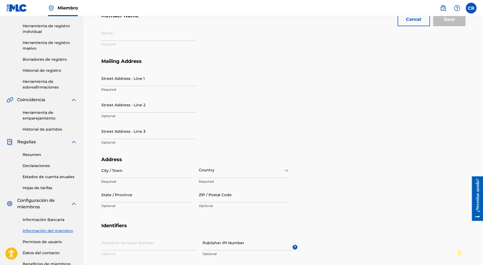
type input "[PERSON_NAME]"
type input "urb jardines de country club [GEOGRAPHIC_DATA]"
type input "cx24"
type input "carolina"
type input "00983"
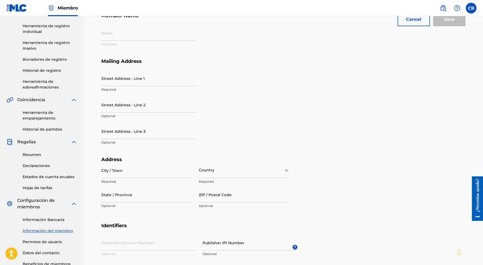
type input "P226NF"
type input "939"
type input "2728660"
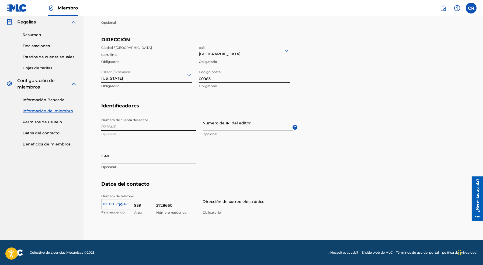
scroll to position [189, 0]
click at [142, 206] on input "939" at bounding box center [143, 201] width 19 height 15
type input "9"
type input "787"
type input "7874617097"
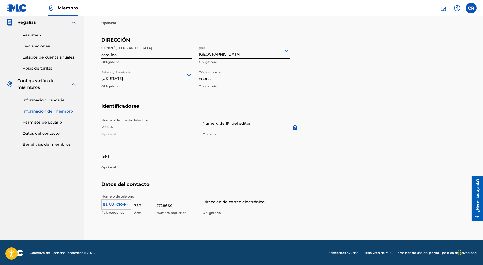
type input "787"
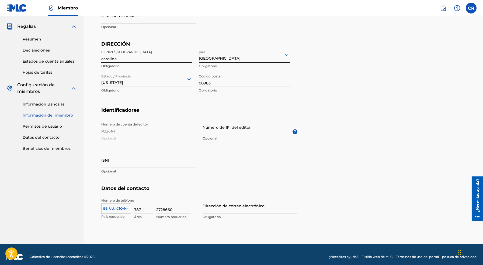
click at [177, 203] on input "2728660" at bounding box center [173, 205] width 35 height 15
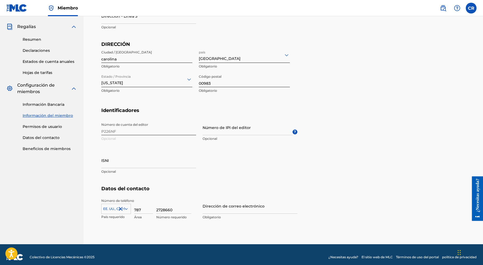
click at [175, 209] on input "2728660" at bounding box center [173, 205] width 35 height 15
type input "2"
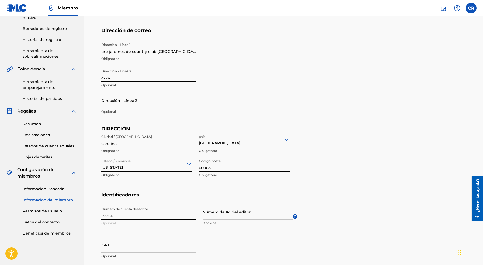
scroll to position [189, 0]
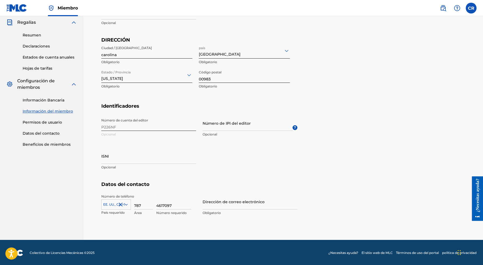
type input "4617097"
click at [237, 126] on input "Número de IPI del editor" at bounding box center [248, 122] width 90 height 15
paste input "1309007094"
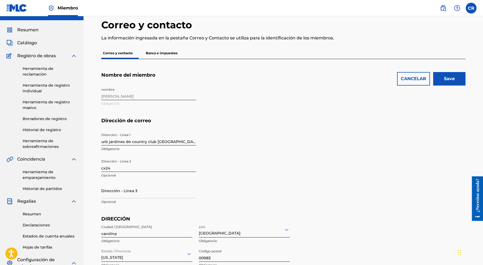
scroll to position [10, 0]
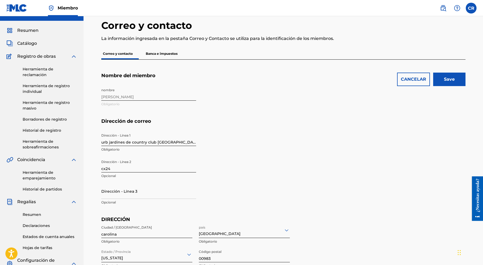
type input "1309007094"
click at [452, 83] on input "Save" at bounding box center [449, 79] width 32 height 13
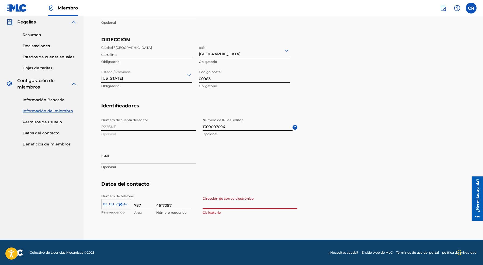
scroll to position [189, 0]
click at [236, 202] on input "Dirección de correo electrónico" at bounding box center [250, 201] width 95 height 15
type input "pa"
type input "[PERSON_NAME][DOMAIN_NAME][EMAIL_ADDRESS][DOMAIN_NAME]"
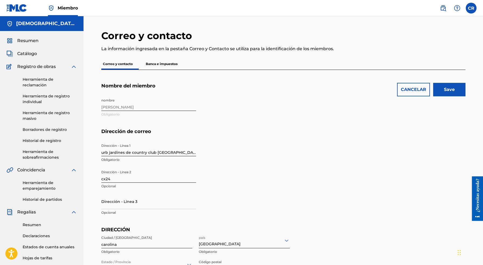
scroll to position [0, 0]
click at [445, 87] on input "Save" at bounding box center [449, 89] width 32 height 13
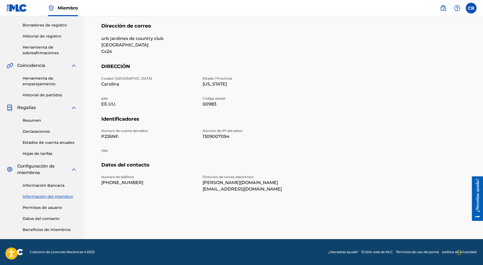
scroll to position [104, 0]
click at [50, 229] on link "Beneficios de miembros" at bounding box center [50, 230] width 54 height 6
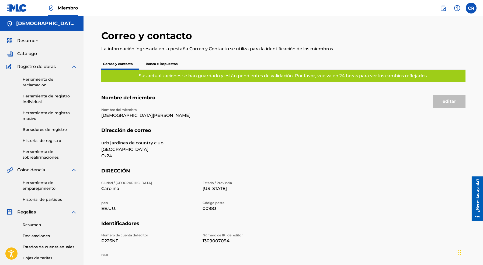
scroll to position [0, 0]
click at [75, 67] on img at bounding box center [74, 66] width 6 height 6
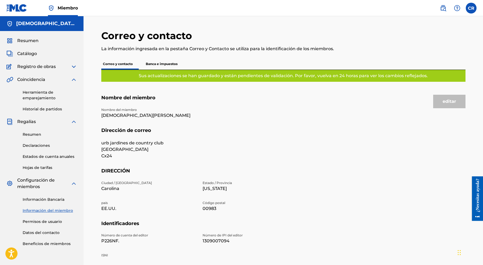
click at [24, 52] on span "Catálogo" at bounding box center [27, 53] width 20 height 6
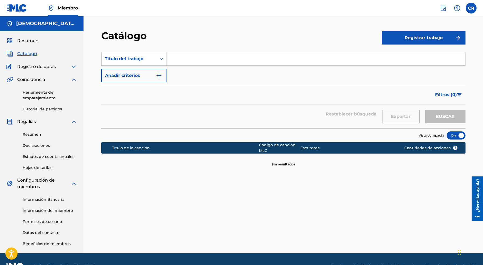
click at [29, 41] on span "Resumen" at bounding box center [27, 40] width 21 height 6
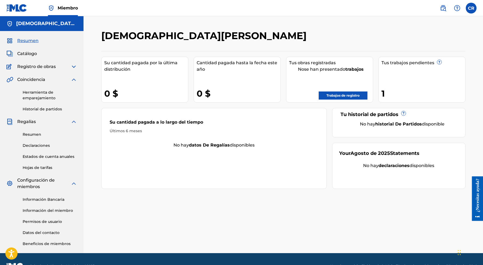
click at [339, 95] on link "Trabajos de registro" at bounding box center [343, 95] width 49 height 8
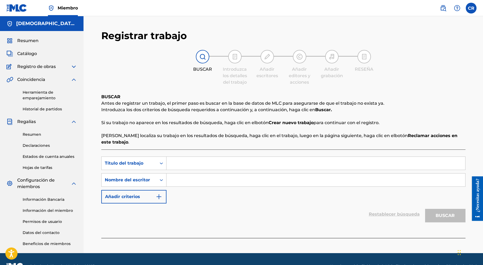
click at [179, 173] on input "Formulario de búsqueda" at bounding box center [316, 179] width 299 height 13
drag, startPoint x: 179, startPoint y: 169, endPoint x: 286, endPoint y: 174, distance: 107.2
click at [286, 174] on input "Pakyman" at bounding box center [316, 179] width 299 height 13
click at [216, 173] on input "Pakyman" at bounding box center [316, 179] width 299 height 13
click at [181, 173] on input "Pakyman" at bounding box center [316, 179] width 299 height 13
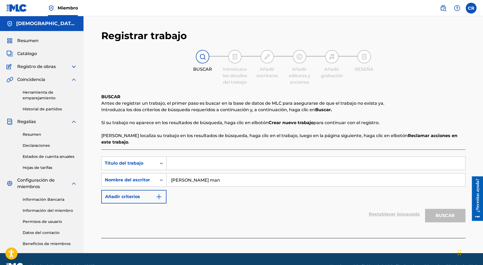
click at [209, 174] on input "[PERSON_NAME] man" at bounding box center [316, 179] width 299 height 13
click at [190, 157] on input "Formulario de búsqueda" at bounding box center [316, 163] width 299 height 13
click at [191, 173] on input "[PERSON_NAME] man" at bounding box center [316, 179] width 299 height 13
type input "P"
type input "[PERSON_NAME]"
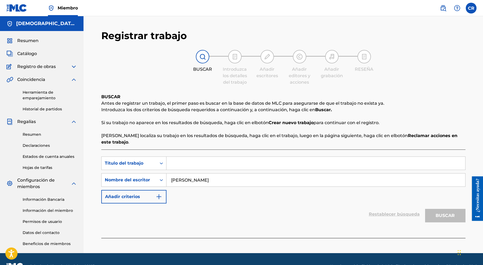
click at [206, 196] on div "SearchWithCriteriad5a5c07e-cb54-4e49-9576-83b9bdb11dd2 Título del trabajo Searc…" at bounding box center [283, 179] width 364 height 47
click at [174, 157] on input "Formulario de búsqueda" at bounding box center [316, 163] width 299 height 13
drag, startPoint x: 175, startPoint y: 152, endPoint x: 383, endPoint y: 219, distance: 218.3
click at [383, 219] on div "SearchWithCriteriad5a5c07e-cb54-4e49-9576-83b9bdb11dd2 Título del trabajo origa…" at bounding box center [283, 193] width 364 height 88
click at [225, 159] on input "origami" at bounding box center [316, 163] width 299 height 13
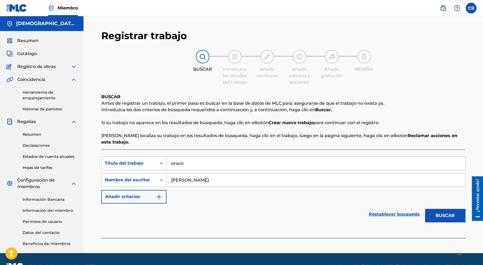
type input "oriani"
click at [450, 210] on button "BUSCAR" at bounding box center [445, 215] width 40 height 13
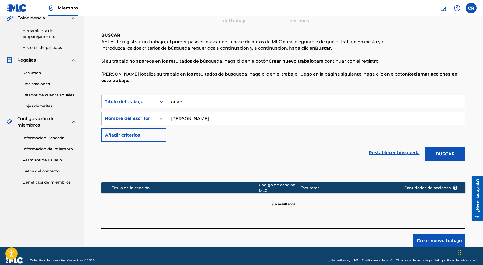
scroll to position [48, 0]
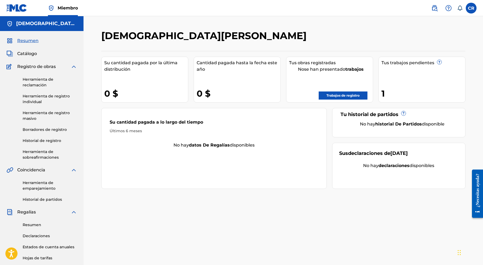
click at [23, 51] on span "Catálogo" at bounding box center [27, 53] width 20 height 6
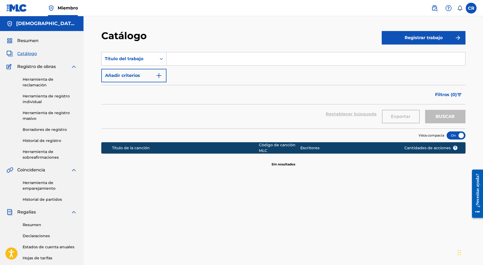
click at [131, 77] on button "Añadir criterios" at bounding box center [133, 75] width 65 height 13
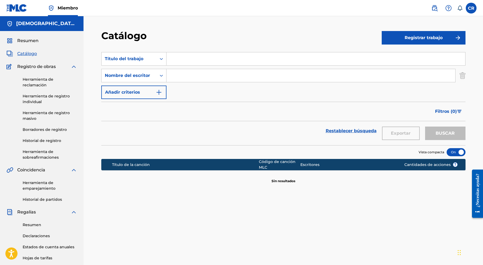
click at [189, 59] on input "Formulario de búsqueda" at bounding box center [316, 58] width 299 height 13
type input "se canso"
click at [185, 71] on input "Formulario de búsqueda" at bounding box center [311, 75] width 289 height 13
click at [436, 132] on button "BUSCAR" at bounding box center [445, 132] width 40 height 13
click at [188, 73] on input "Brray" at bounding box center [311, 75] width 289 height 13
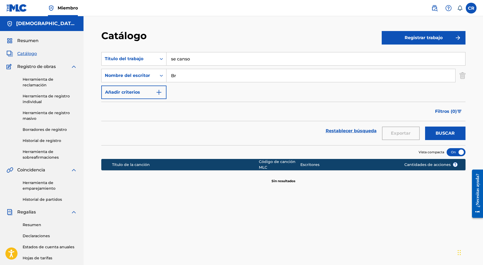
type input "B"
click at [449, 130] on button "BUSCAR" at bounding box center [445, 132] width 40 height 13
click at [197, 76] on input "channel" at bounding box center [311, 75] width 289 height 13
type input "c"
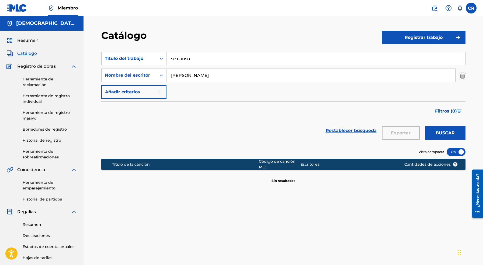
click at [437, 132] on button "BUSCAR" at bounding box center [445, 132] width 40 height 13
click at [189, 77] on input "bray" at bounding box center [311, 75] width 289 height 13
type input "b"
click at [430, 129] on button "BUSCAR" at bounding box center [445, 132] width 40 height 13
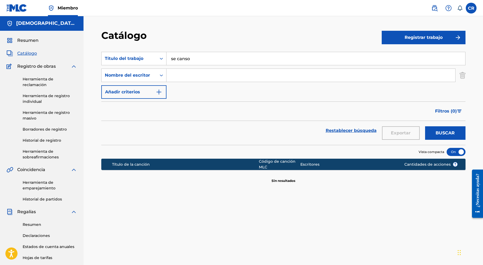
click at [208, 57] on input "se canso" at bounding box center [316, 58] width 299 height 13
paste input "CASTLEVANIA"
type input "CASTLEVANIA"
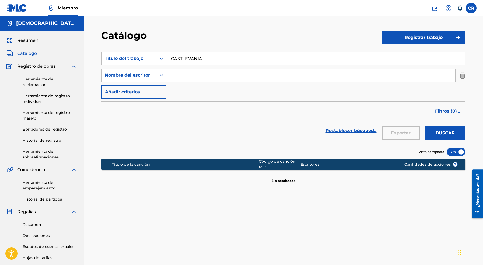
click at [258, 80] on input "Formulario de búsqueda" at bounding box center [311, 75] width 289 height 13
type input "ilu"
click at [454, 133] on button "BUSCAR" at bounding box center [445, 132] width 40 height 13
click at [161, 92] on img "Formulario de búsqueda" at bounding box center [159, 92] width 6 height 6
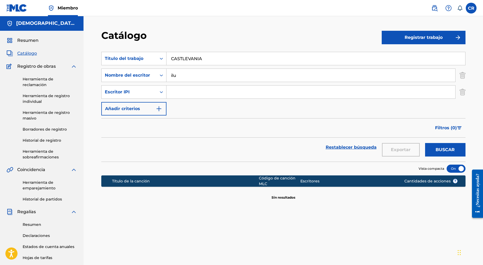
click at [199, 91] on input "Formulario de búsqueda" at bounding box center [311, 91] width 289 height 13
paste input "00657069712"
type input "00657069712"
click at [443, 151] on button "BUSCAR" at bounding box center [445, 149] width 40 height 13
click at [440, 40] on button "Registrar trabajo" at bounding box center [424, 37] width 84 height 13
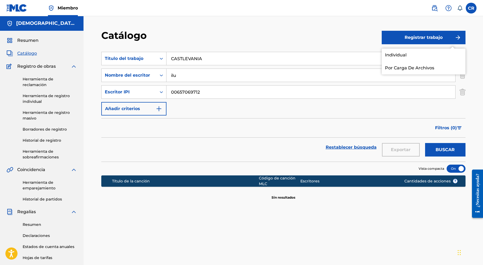
click at [395, 69] on link "Por Carga De Archivos" at bounding box center [424, 67] width 84 height 13
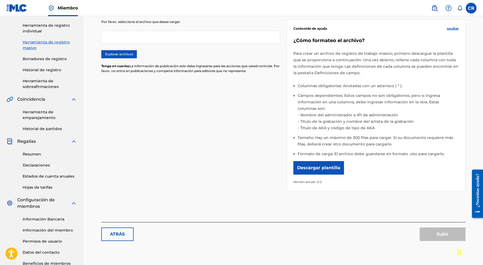
scroll to position [75, 0]
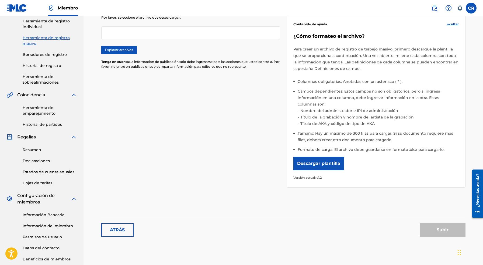
click at [473, 7] on label at bounding box center [471, 8] width 11 height 11
click at [471, 8] on input "CR [PERSON_NAME] [PERSON_NAME][DOMAIN_NAME][EMAIL_ADDRESS][DOMAIN_NAME] Notific…" at bounding box center [471, 8] width 0 height 0
click at [418, 66] on link "perfil" at bounding box center [417, 67] width 8 height 5
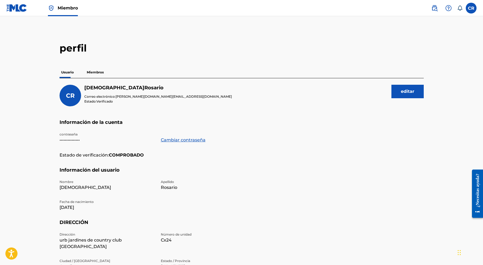
click at [94, 71] on p "Miembros" at bounding box center [95, 72] width 20 height 11
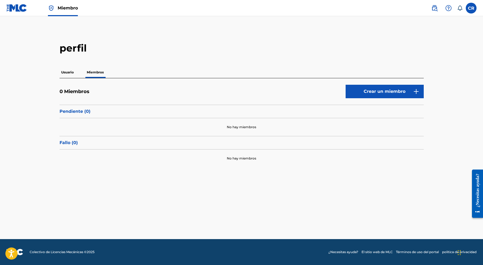
click at [474, 9] on label at bounding box center [471, 8] width 11 height 11
click at [471, 8] on input "CR Christian Rosario Paky.man@hotmail.com Preferencias de notificación perfil C…" at bounding box center [471, 8] width 0 height 0
drag, startPoint x: 430, startPoint y: 33, endPoint x: 425, endPoint y: 34, distance: 4.4
click at [426, 34] on div "CR Christian Rosario Paky.man@hotmail.com" at bounding box center [443, 34] width 67 height 29
click at [471, 8] on input "CR Christian Rosario Paky.man@hotmail.com Preferencias de notificación perfil C…" at bounding box center [471, 8] width 0 height 0
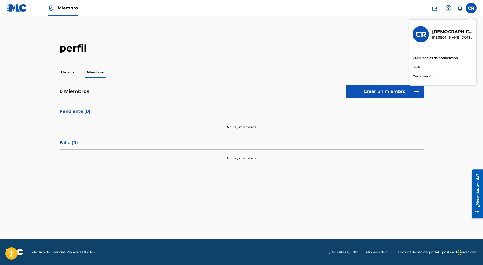
click at [425, 34] on h3 "CR" at bounding box center [421, 34] width 11 height 9
click at [471, 8] on input "CR Christian Rosario Paky.man@hotmail.com Preferencias de notificación perfil C…" at bounding box center [471, 8] width 0 height 0
click at [307, 47] on h2 "perfil" at bounding box center [242, 48] width 364 height 12
click at [435, 7] on img at bounding box center [435, 8] width 6 height 6
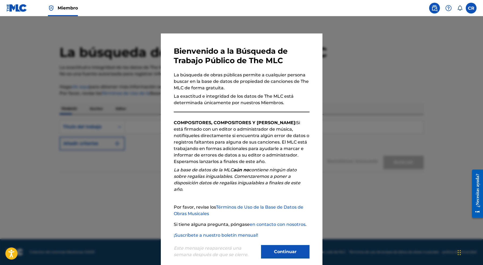
click at [299, 248] on button "Continuar" at bounding box center [285, 251] width 49 height 13
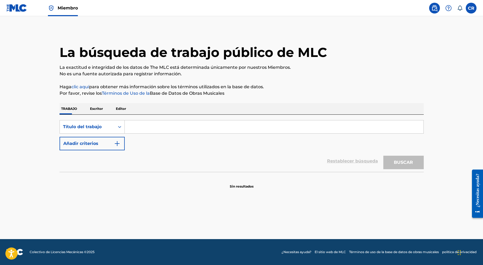
click at [163, 128] on input "Formulario de búsqueda" at bounding box center [274, 126] width 299 height 13
paste input "ORIANIS"
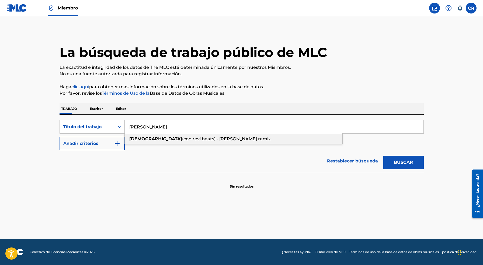
click at [182, 139] on span "(con revi beats) - ciszak remix" at bounding box center [226, 138] width 89 height 5
type input "orianis (feat. revi beats) - ciszak remix"
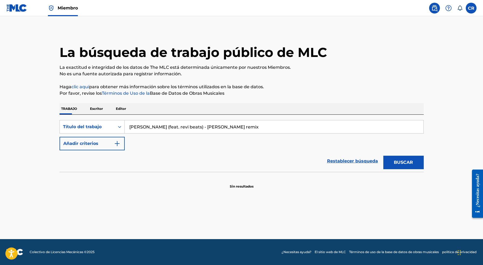
click at [113, 143] on button "Añadir criterios" at bounding box center [92, 143] width 65 height 13
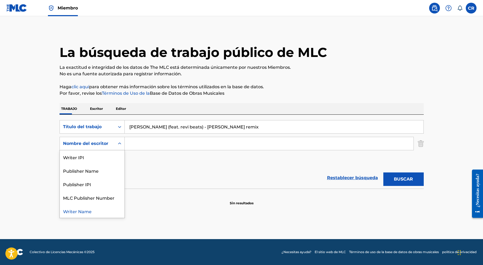
click at [102, 142] on div "Nombre del escritor" at bounding box center [87, 143] width 49 height 6
click at [86, 162] on div "Escritor IPI" at bounding box center [92, 156] width 65 height 13
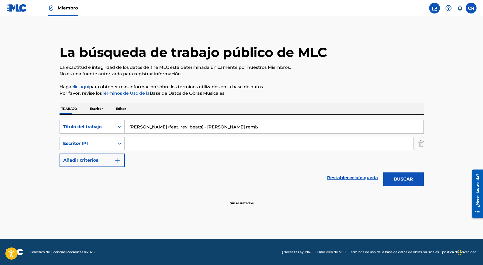
click at [146, 144] on input "Formulario de búsqueda" at bounding box center [269, 143] width 289 height 13
paste input "00657069614"
click at [405, 180] on button "BUSCAR" at bounding box center [404, 178] width 40 height 13
click at [170, 145] on input "00657069614" at bounding box center [269, 143] width 289 height 13
type input "0"
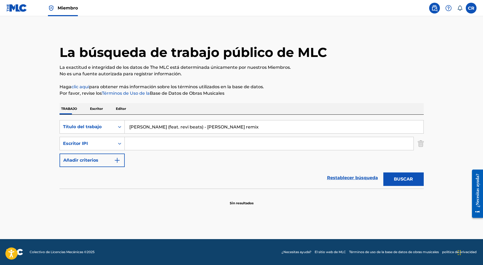
click at [406, 178] on button "BUSCAR" at bounding box center [404, 178] width 40 height 13
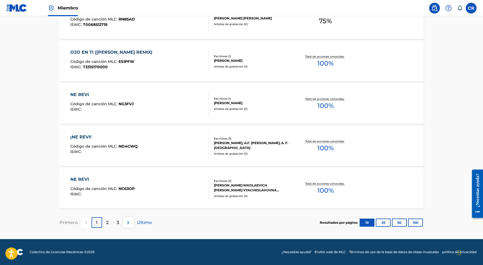
scroll to position [412, 0]
click at [125, 221] on img at bounding box center [128, 222] width 6 height 6
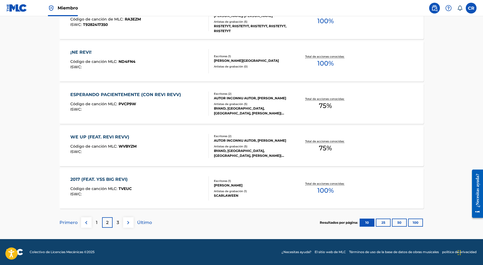
click at [88, 220] on img at bounding box center [86, 222] width 6 height 6
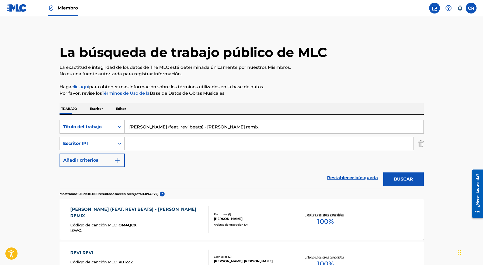
click at [228, 126] on input "orianis (feat. revi beats) - ciszak remix" at bounding box center [274, 126] width 299 height 13
click at [158, 143] on input "Formulario de búsqueda" at bounding box center [269, 143] width 289 height 13
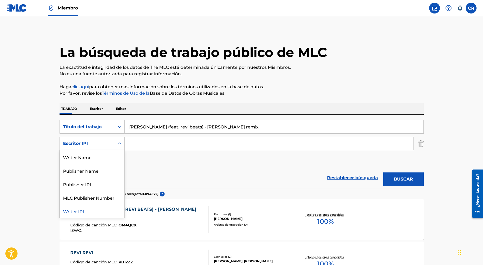
click at [115, 140] on div "Formulario de búsqueda" at bounding box center [120, 144] width 10 height 10
click at [101, 159] on div "Nombre del escritor" at bounding box center [92, 156] width 65 height 13
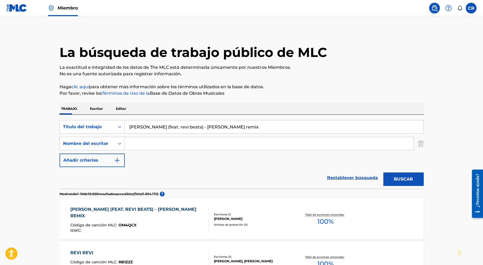
click at [142, 142] on input "Formulario de búsqueda" at bounding box center [269, 143] width 289 height 13
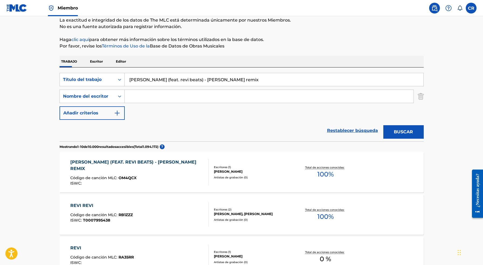
scroll to position [47, 0]
click at [136, 98] on input "Formulario de búsqueda" at bounding box center [269, 96] width 289 height 13
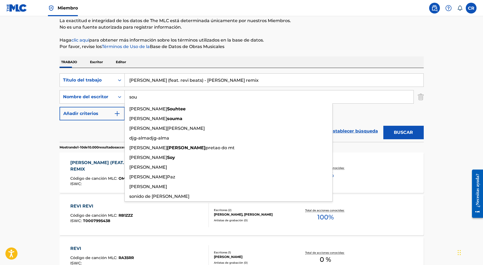
type input "sou"
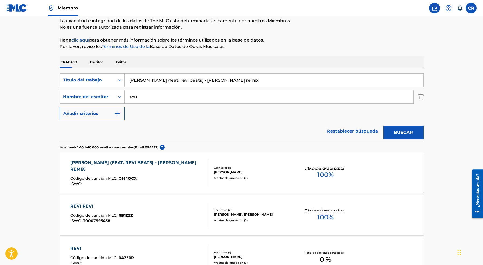
click at [414, 130] on button "BUSCAR" at bounding box center [404, 132] width 40 height 13
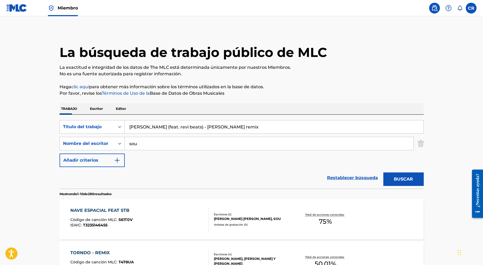
scroll to position [0, 0]
click at [208, 124] on input "orianis (feat. revi beats) - ciszak remix" at bounding box center [274, 126] width 299 height 13
click at [181, 125] on input "orianis (feat. revi beats) - ciszak remix" at bounding box center [274, 126] width 299 height 13
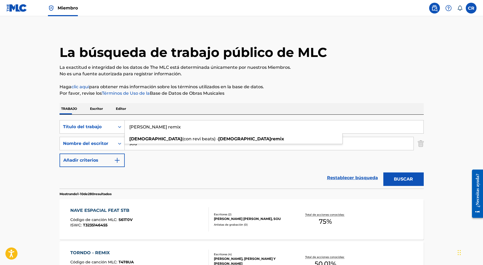
type input "orianis ciszak remix"
click at [407, 180] on button "BUSCAR" at bounding box center [404, 178] width 40 height 13
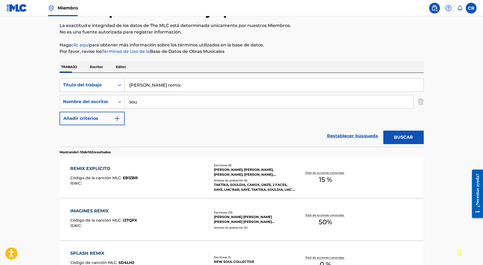
scroll to position [42, 0]
click at [117, 118] on img "Formulario de búsqueda" at bounding box center [117, 118] width 6 height 6
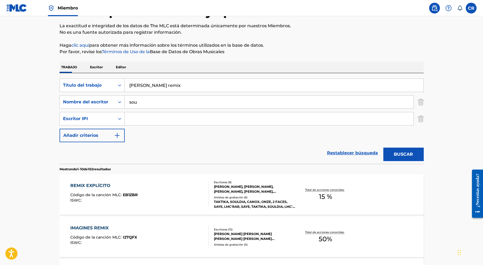
click at [152, 118] on input "Formulario de búsqueda" at bounding box center [269, 118] width 289 height 13
paste input "00644877013"
type input "00644877013"
click at [396, 151] on button "BUSCAR" at bounding box center [404, 153] width 40 height 13
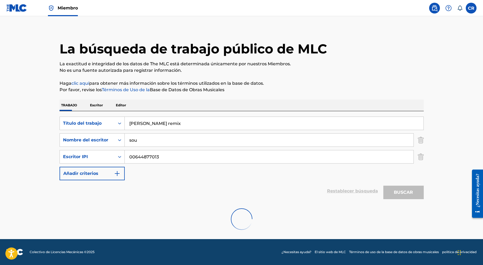
scroll to position [0, 0]
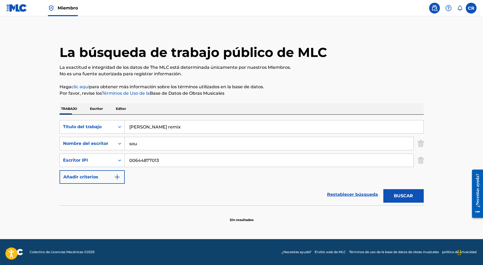
click at [156, 146] on input "sou" at bounding box center [269, 143] width 289 height 13
type input "s"
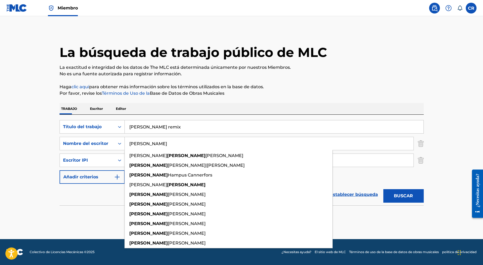
type input "karl"
